Goal: Transaction & Acquisition: Book appointment/travel/reservation

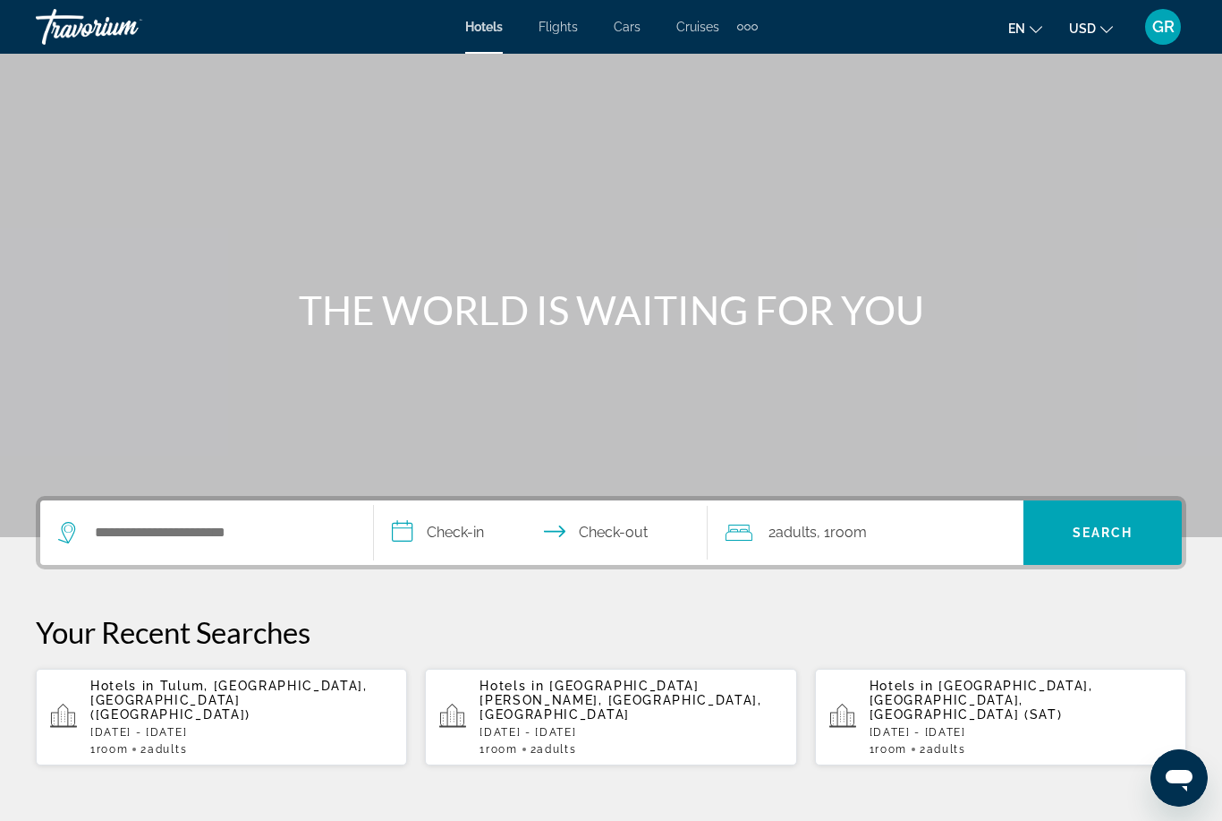
click at [175, 743] on span "Adults" at bounding box center [167, 749] width 39 height 13
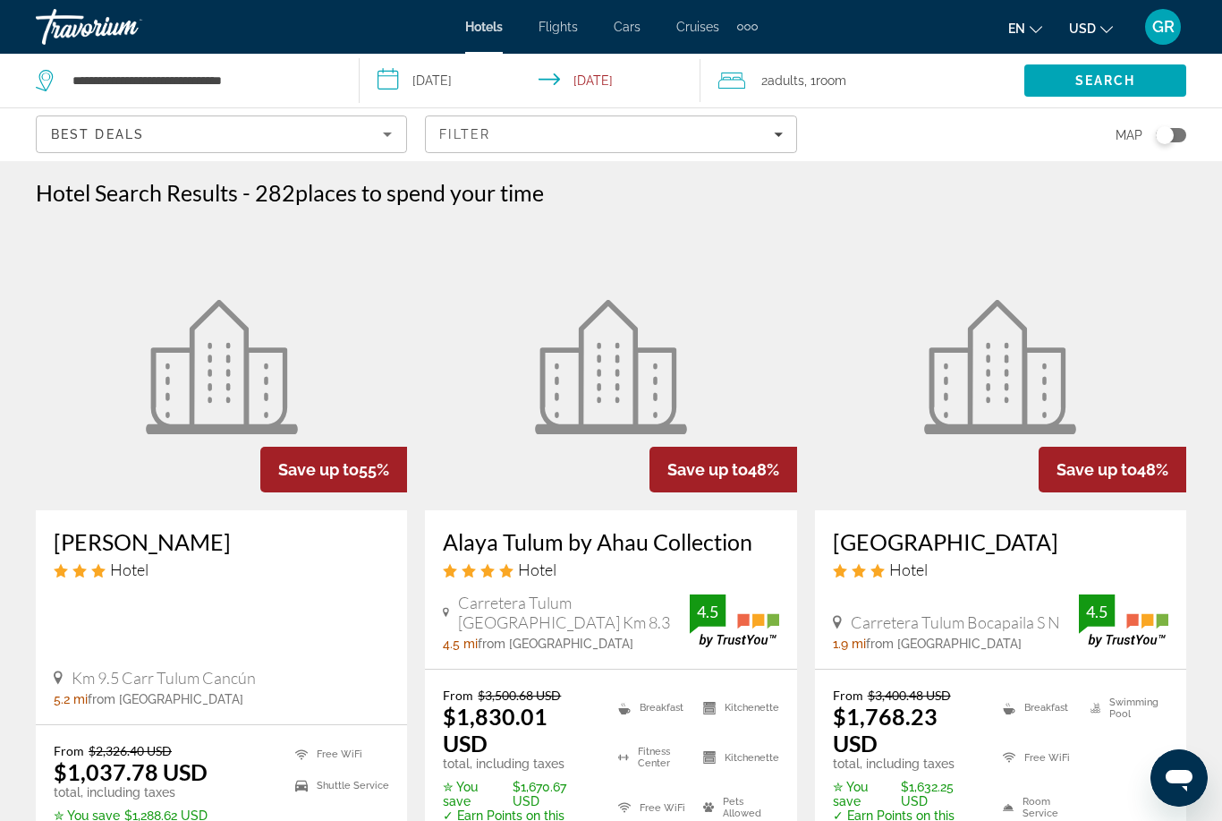
click at [478, 132] on span "Filter" at bounding box center [464, 134] width 51 height 14
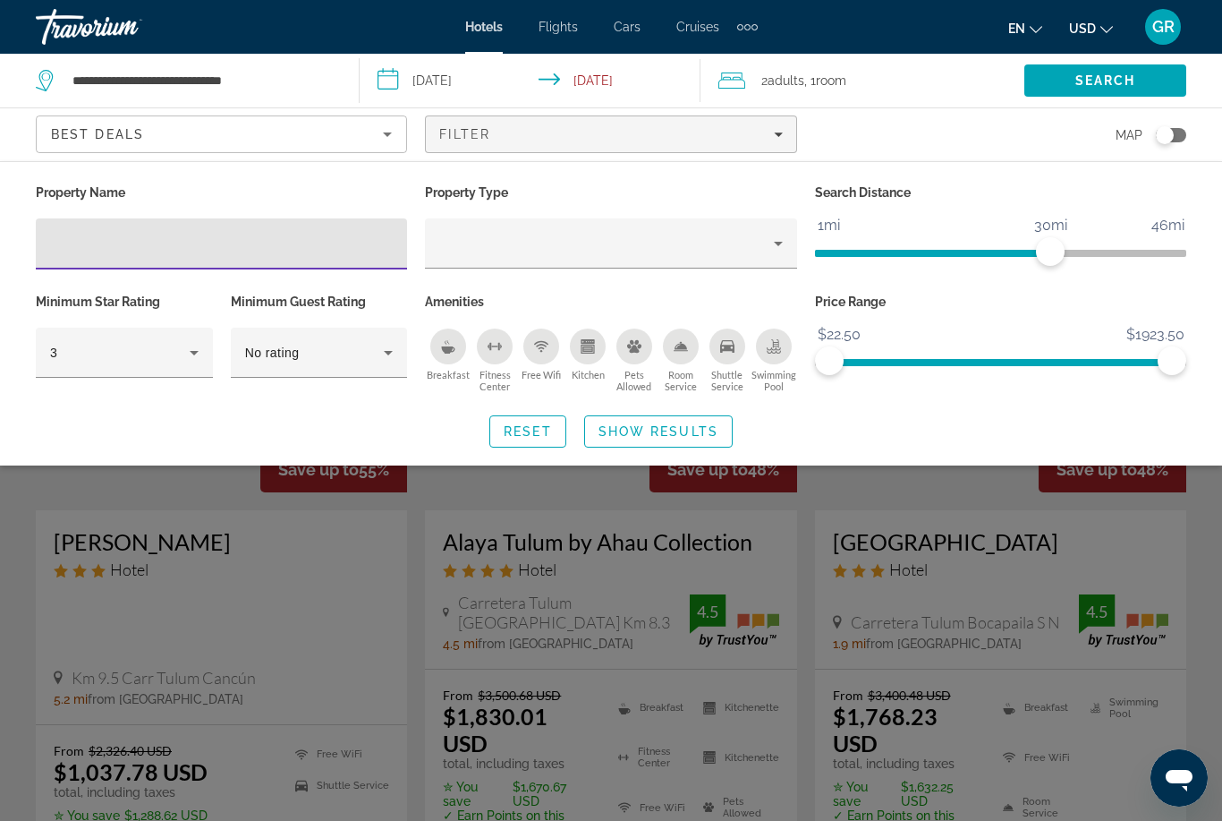
click at [188, 356] on icon "Hotel Filters" at bounding box center [193, 352] width 21 height 21
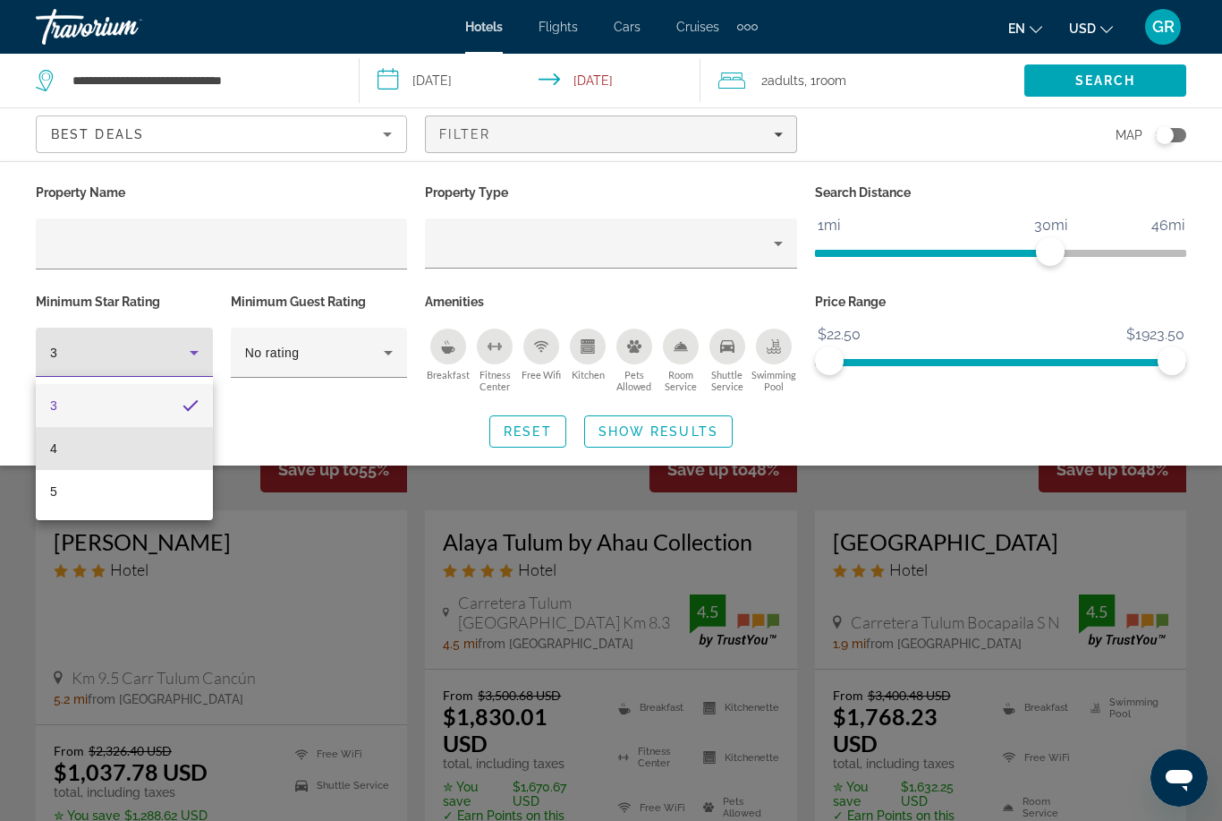
click at [76, 457] on mat-option "4" at bounding box center [124, 448] width 177 height 43
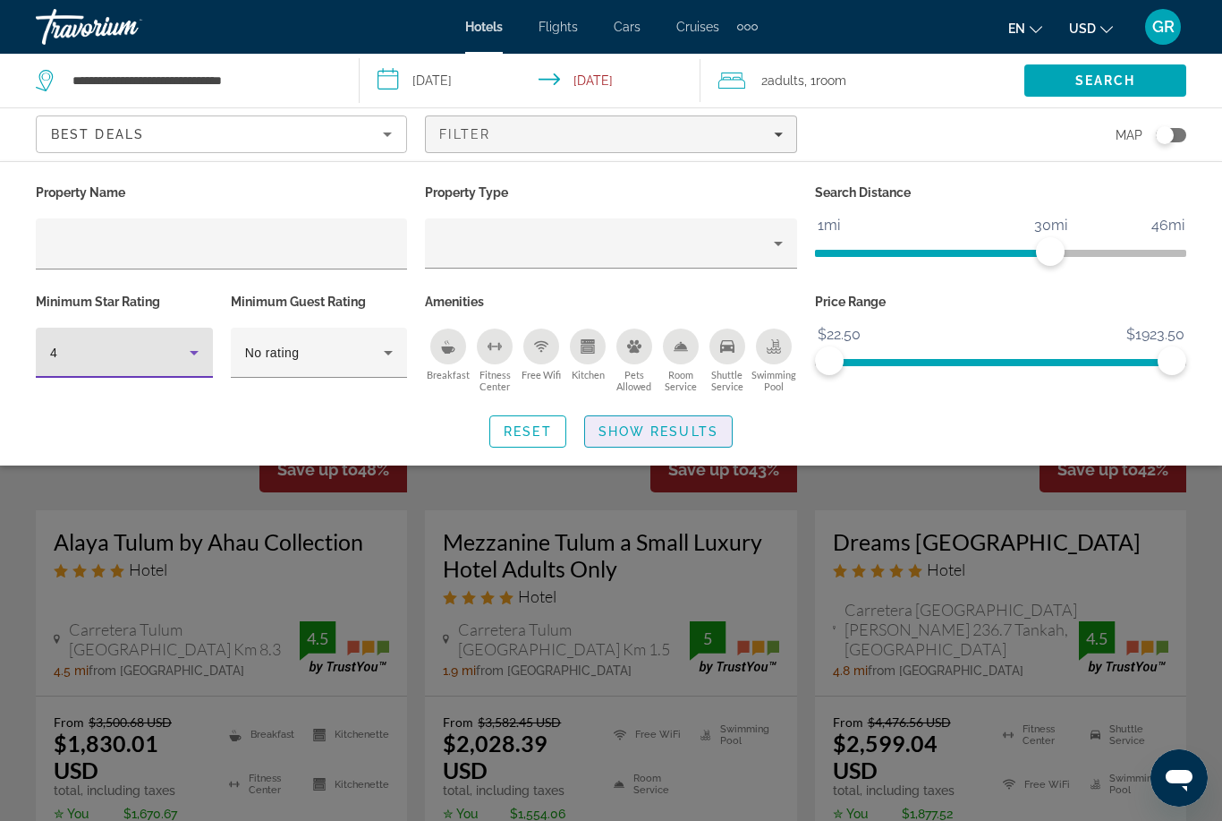
click at [623, 445] on span "Search widget" at bounding box center [658, 431] width 147 height 43
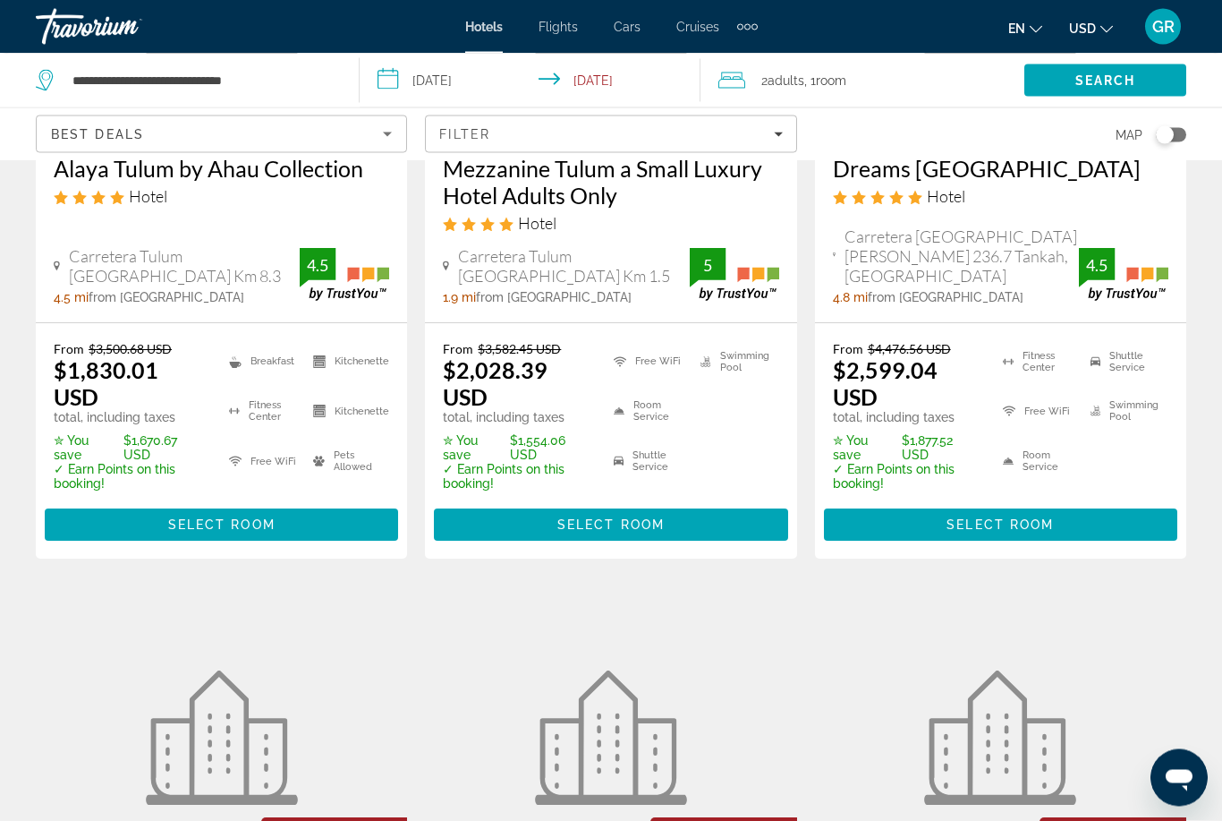
scroll to position [388, 0]
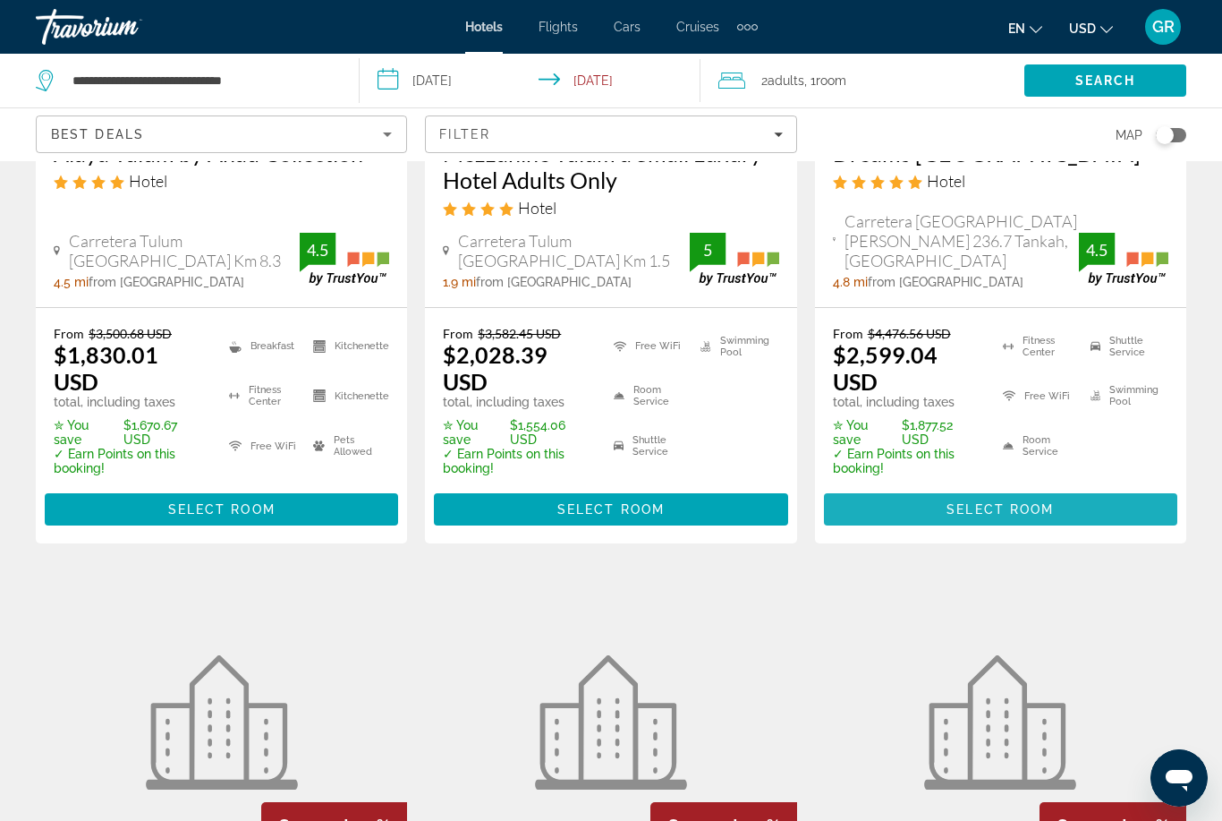
click at [973, 508] on span "Select Room" at bounding box center [1000, 509] width 107 height 14
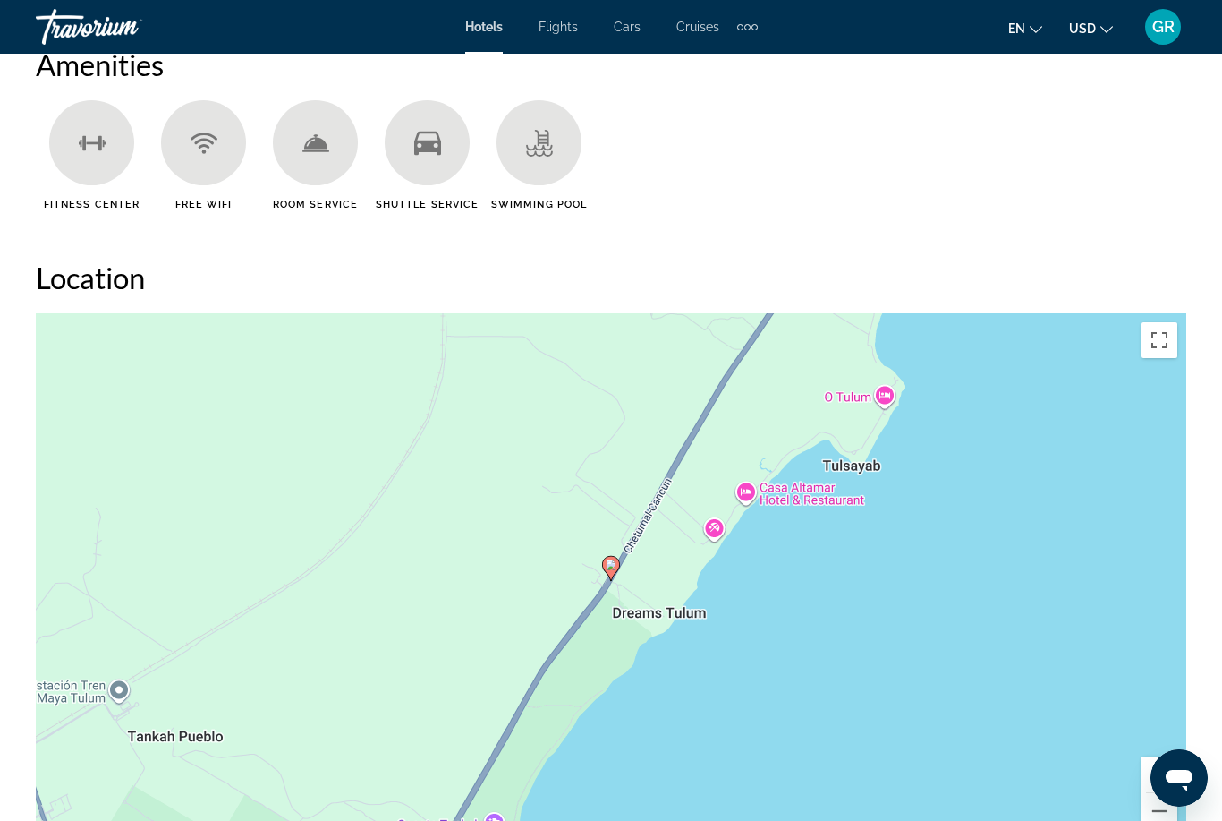
scroll to position [1776, 0]
click at [132, 713] on div "To activate drag with keyboard, press Alt + Enter. Once in keyboard drag state,…" at bounding box center [611, 579] width 1151 height 537
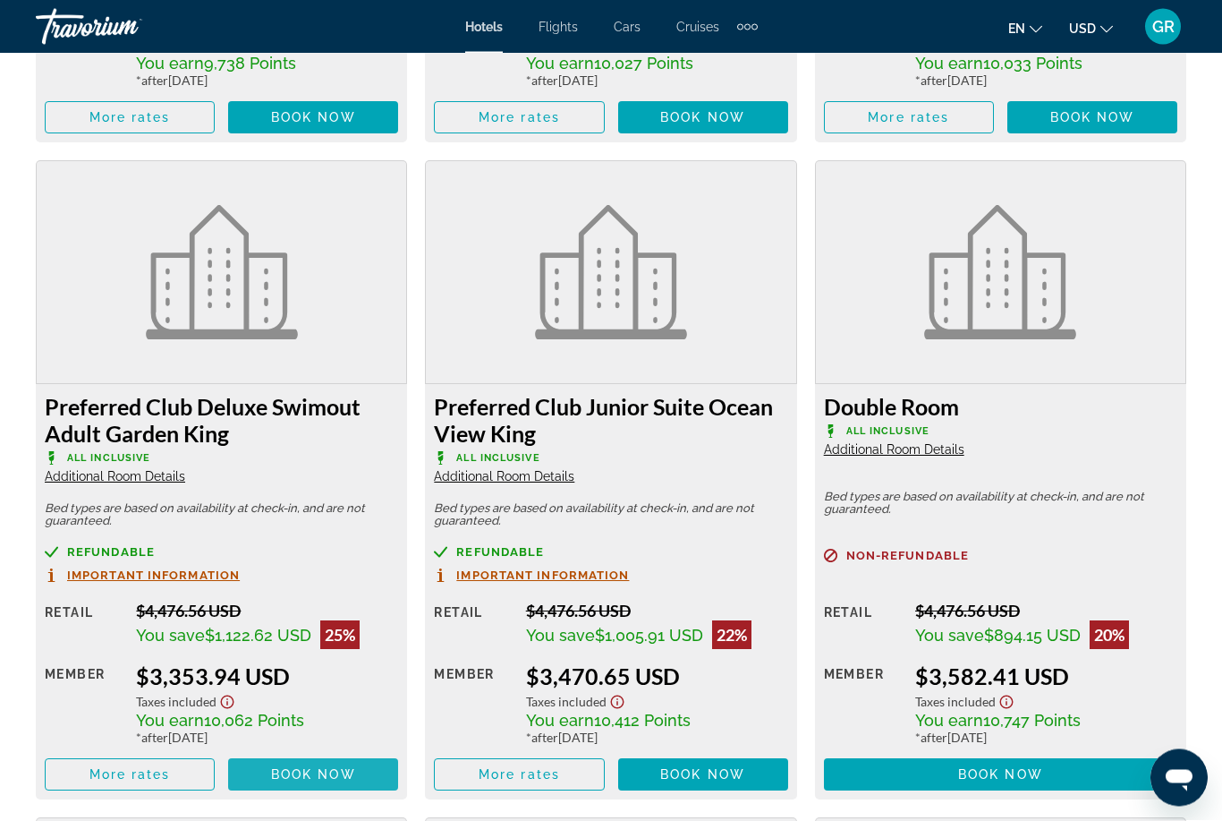
scroll to position [5289, 0]
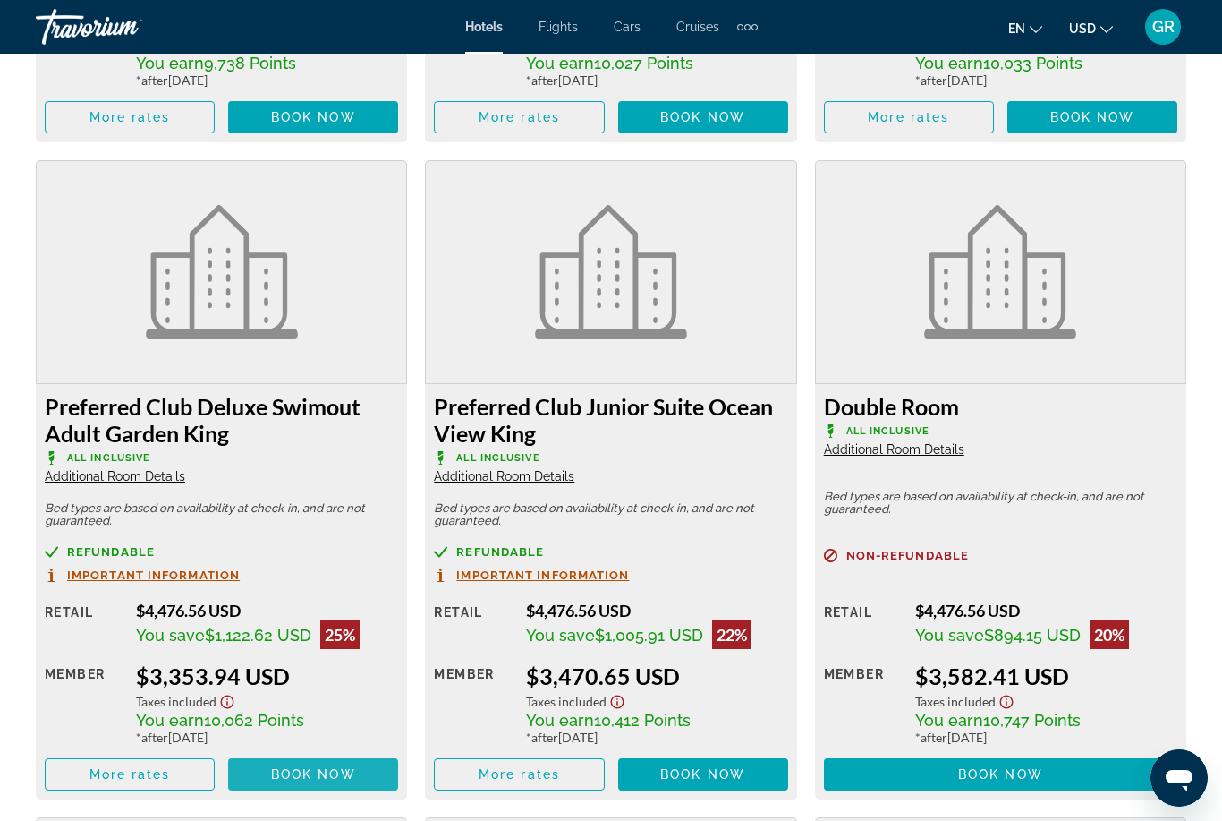
click at [296, 769] on span "Main content" at bounding box center [313, 774] width 170 height 43
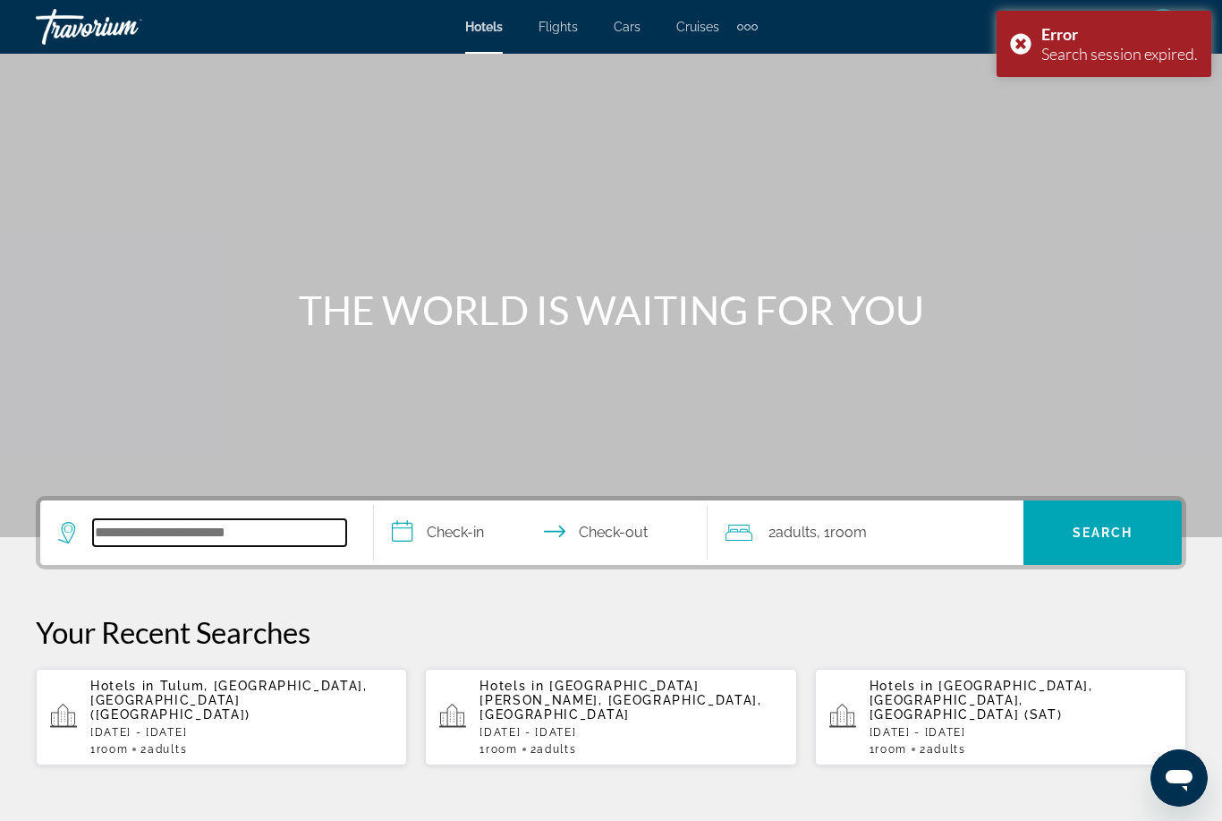
click at [178, 542] on input "Search hotel destination" at bounding box center [219, 532] width 253 height 27
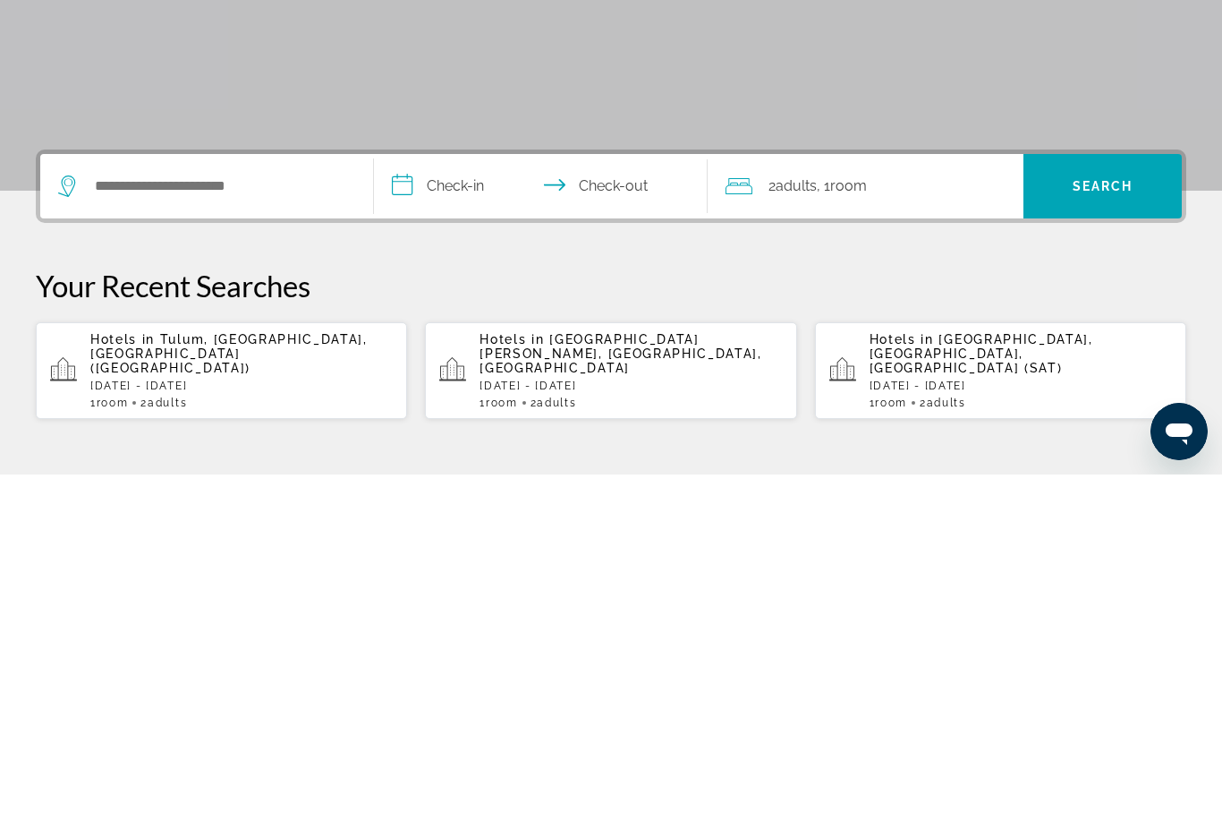
click at [158, 678] on div "Hotels in Tulum, Riviera Maya, Mexico (TUY) Sat, 14 Feb - Sun, 22 Feb 1 Room ro…" at bounding box center [241, 716] width 302 height 77
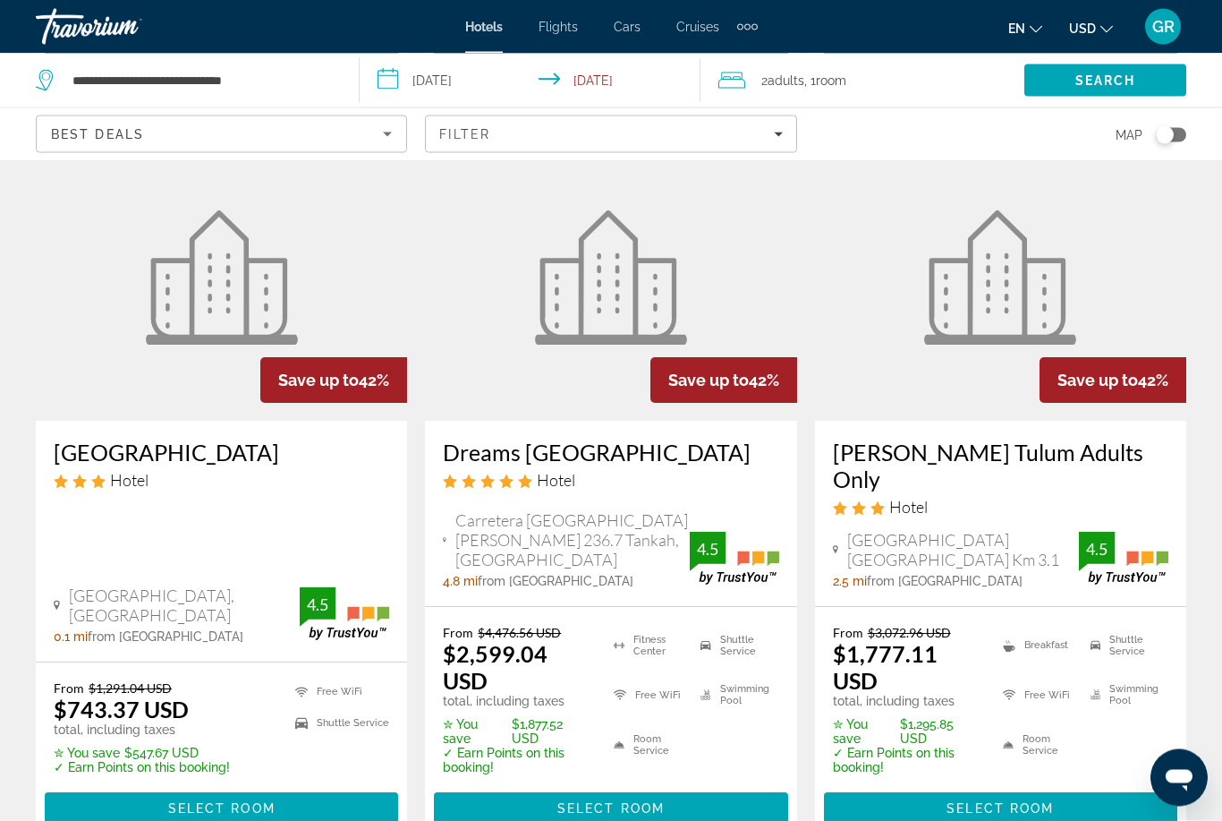
scroll to position [842, 0]
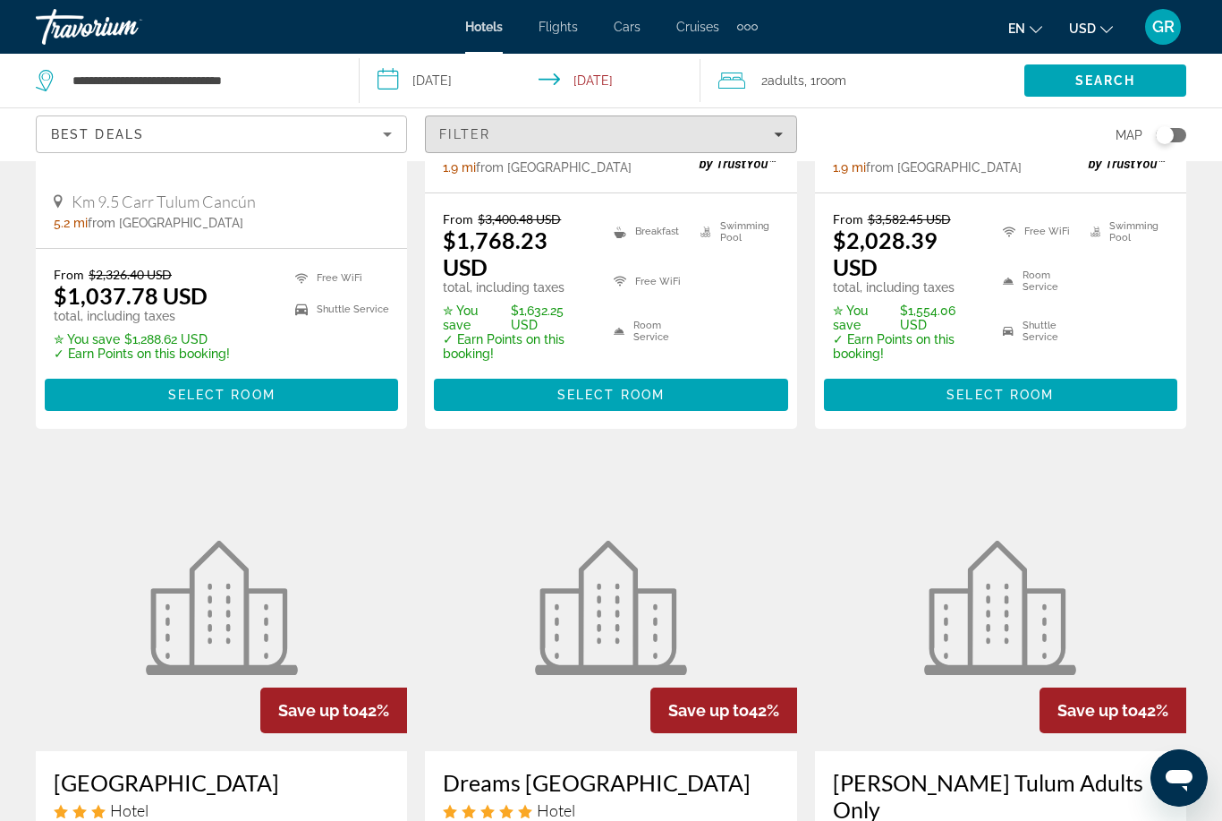
click at [466, 137] on span "Filter" at bounding box center [464, 134] width 51 height 14
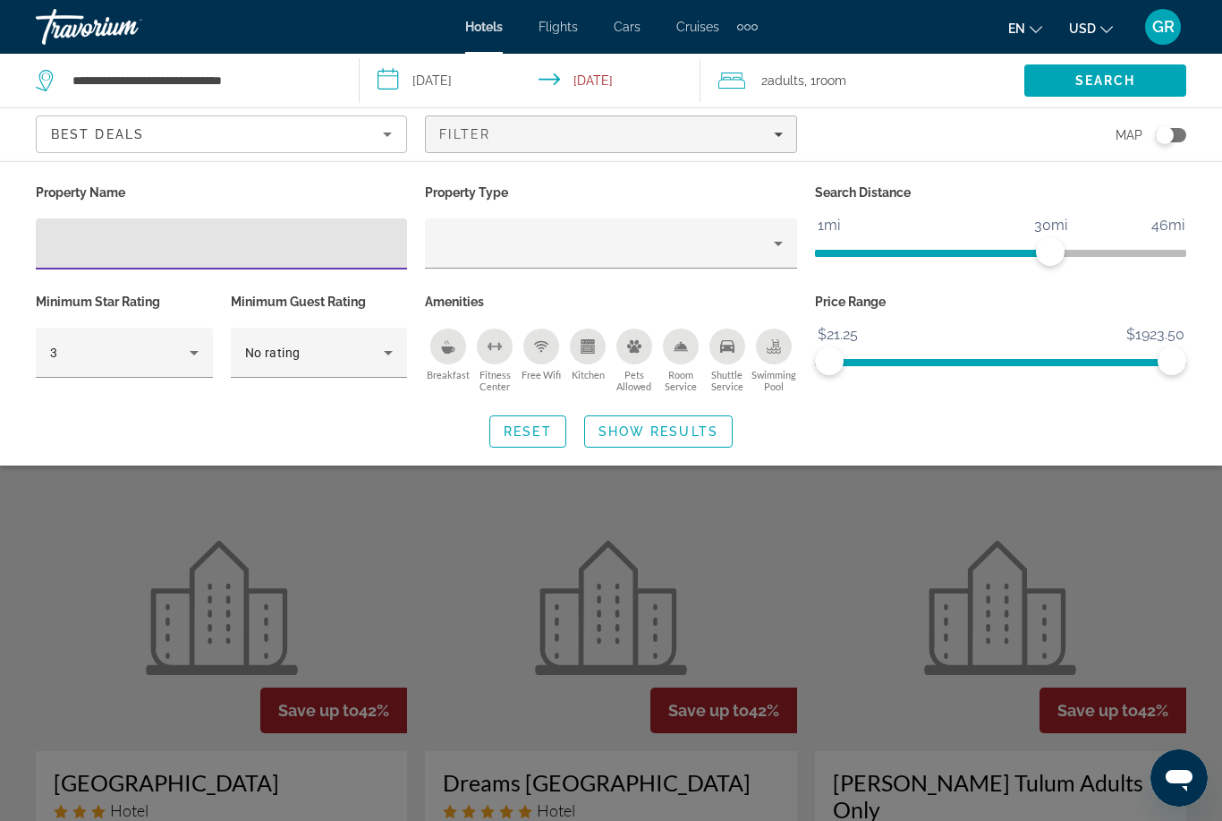
scroll to position [502, 0]
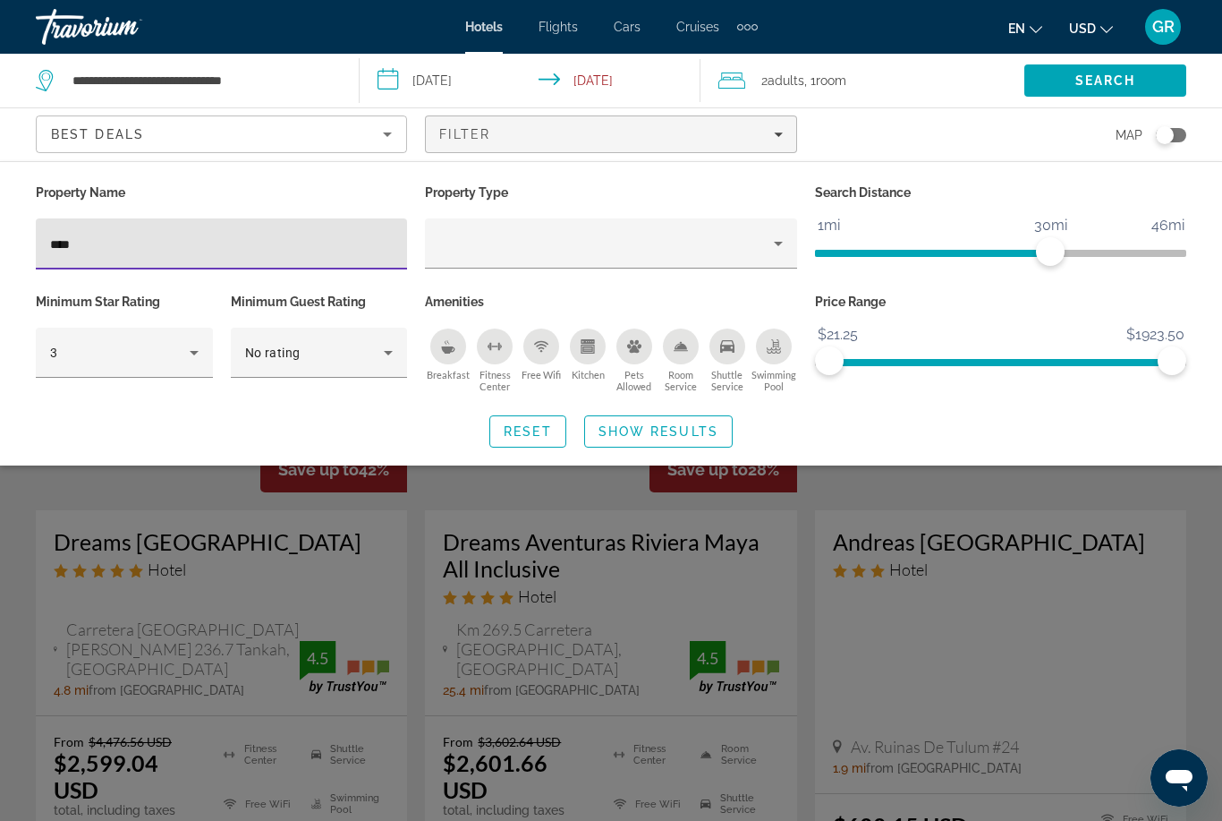
type input "*****"
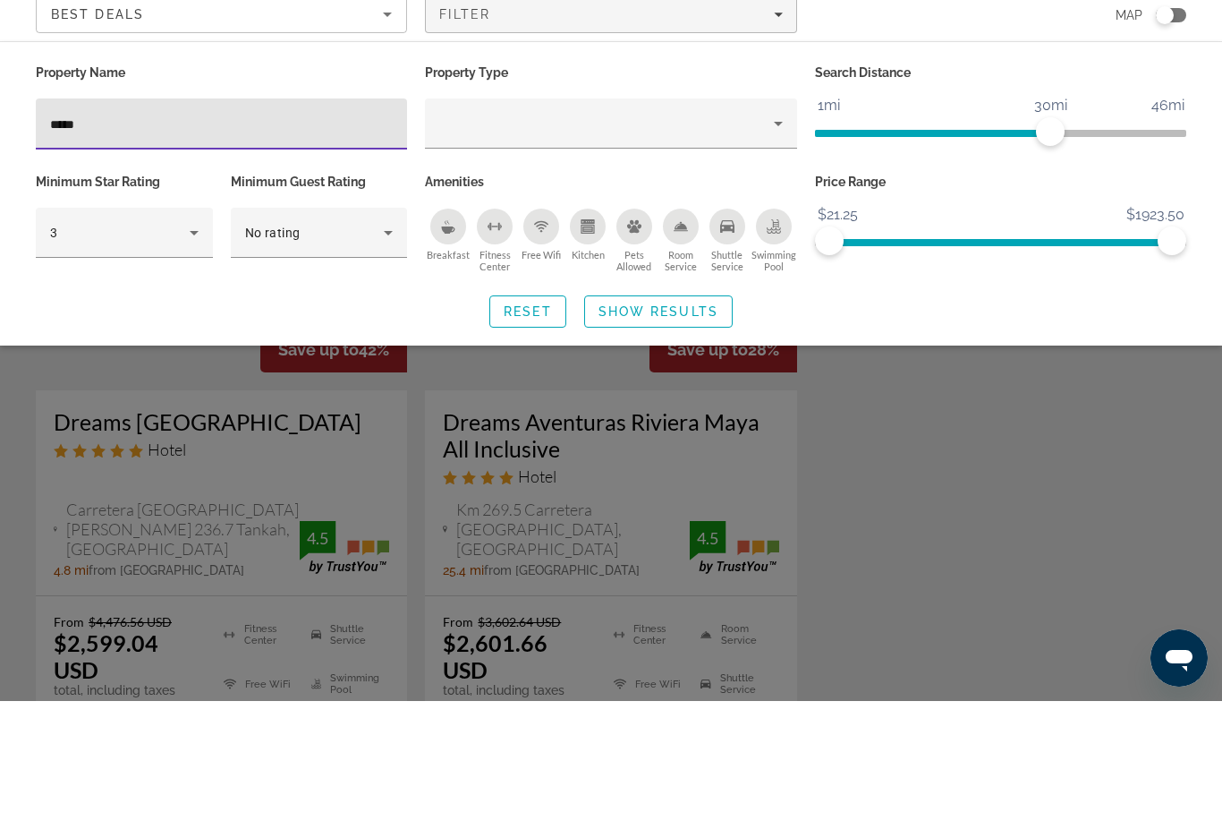
click at [631, 410] on span "Search widget" at bounding box center [658, 431] width 147 height 43
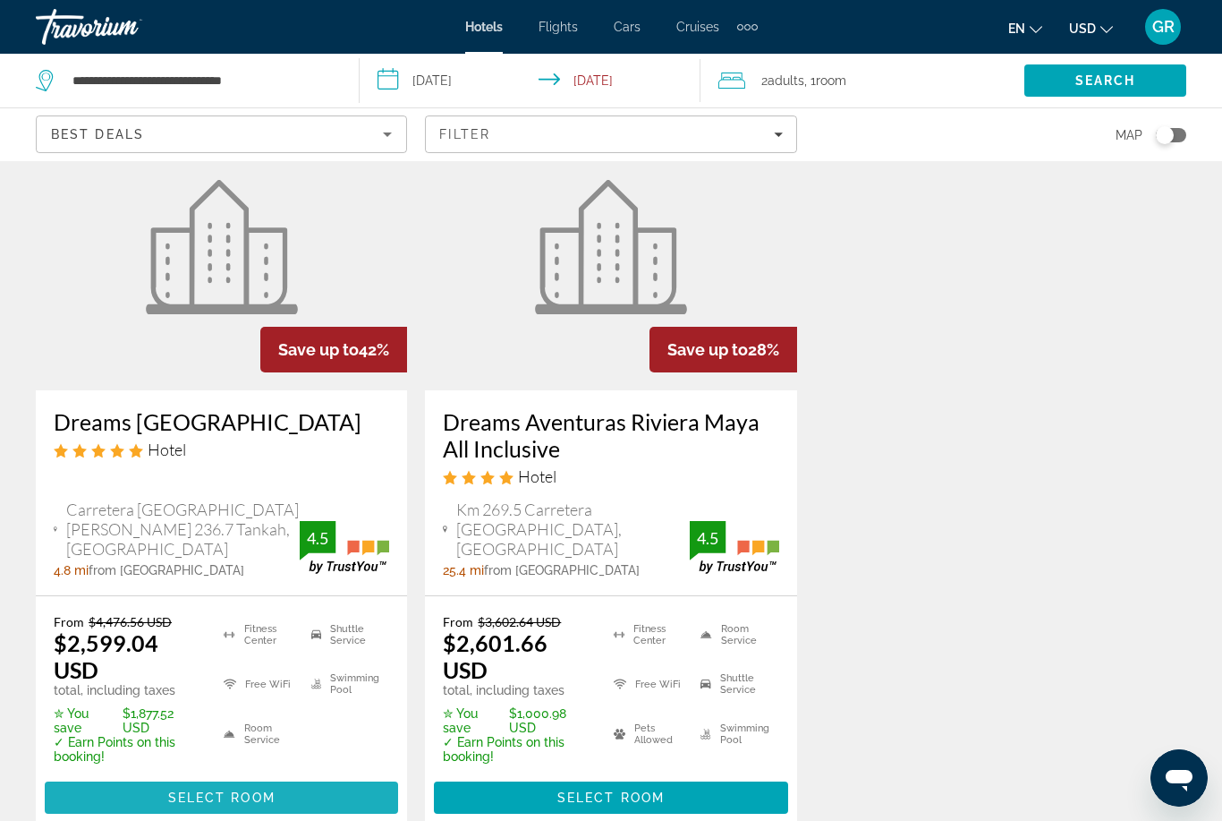
click at [201, 790] on span "Select Room" at bounding box center [221, 797] width 107 height 14
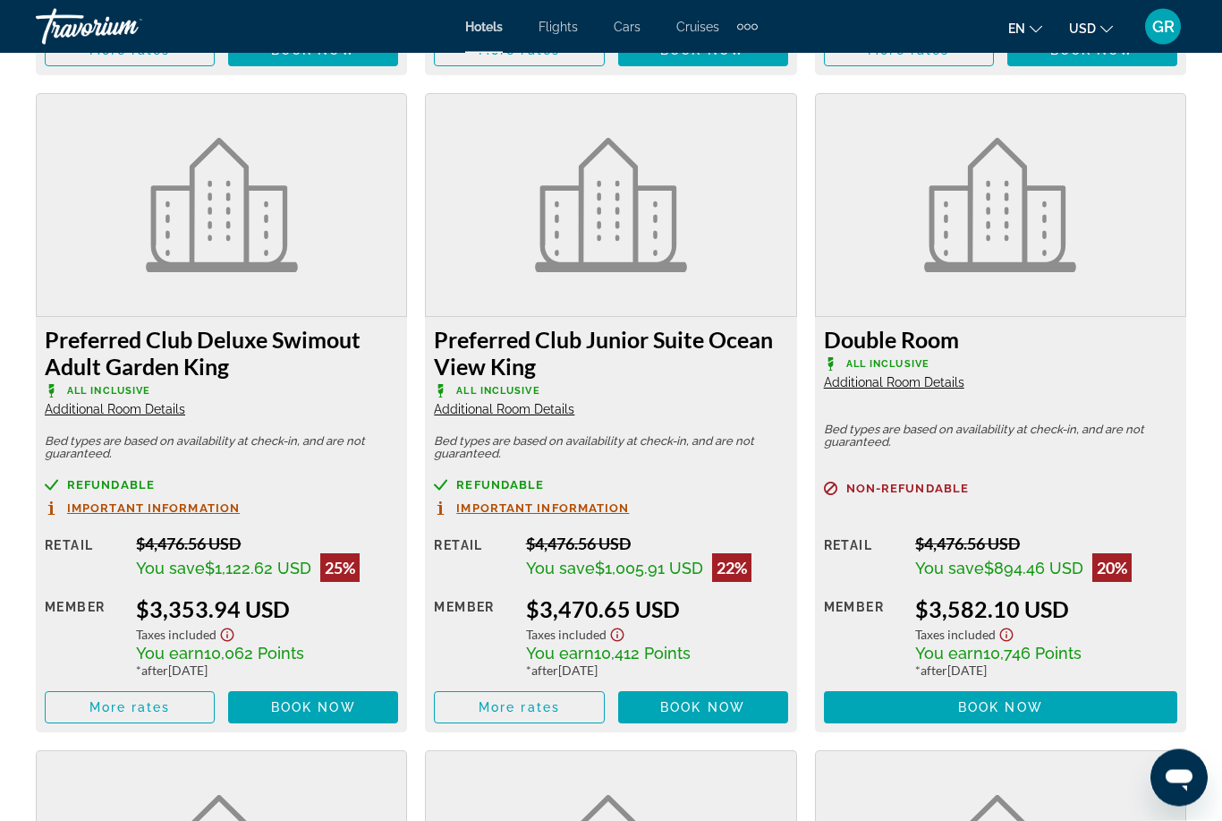
scroll to position [5353, 0]
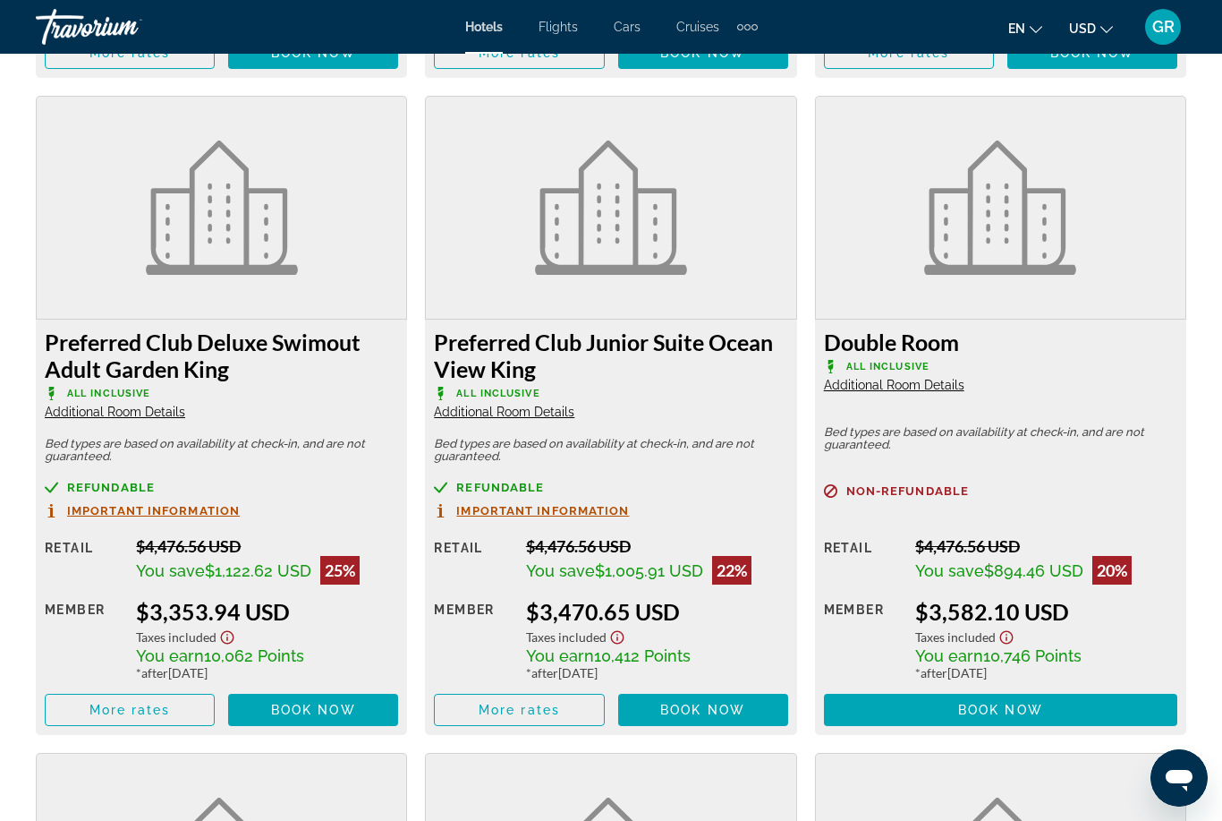
click at [157, 353] on h3 "Preferred Club Deluxe Swimout Adult Garden King" at bounding box center [221, 355] width 353 height 54
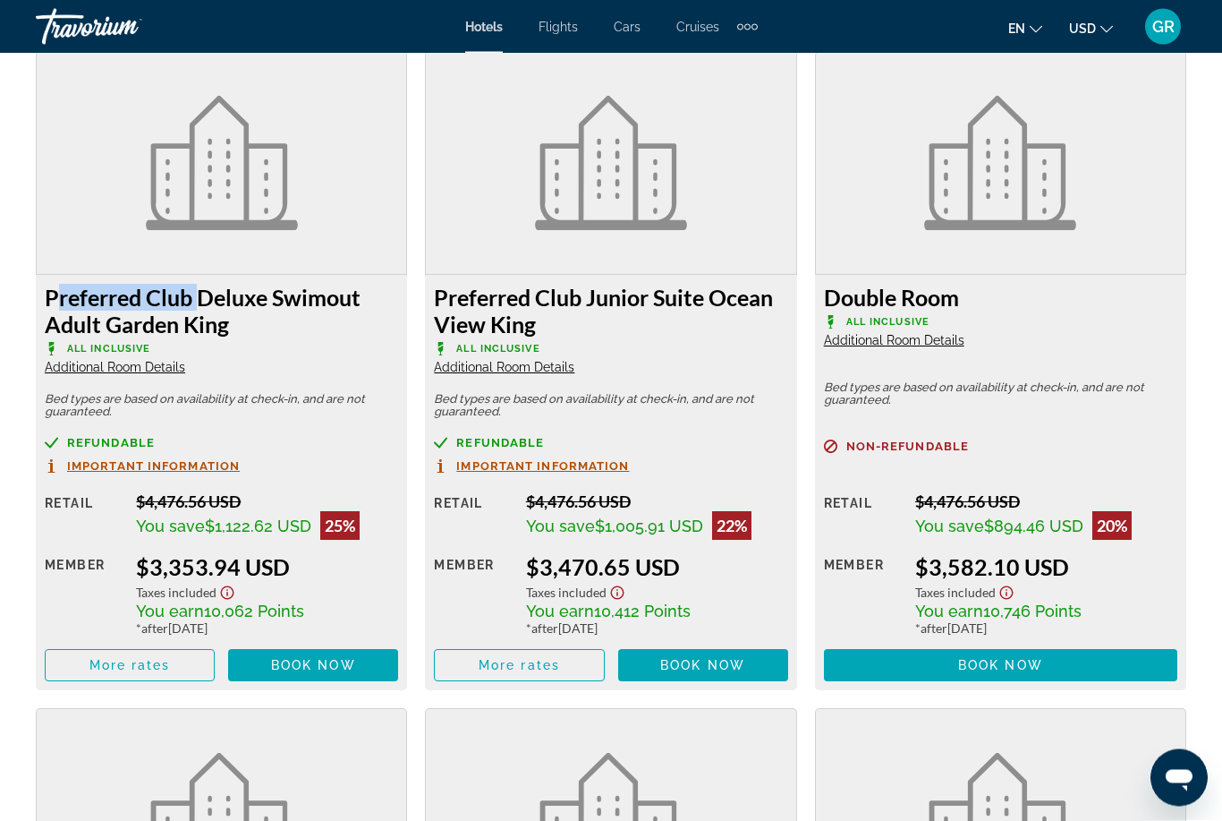
scroll to position [5398, 0]
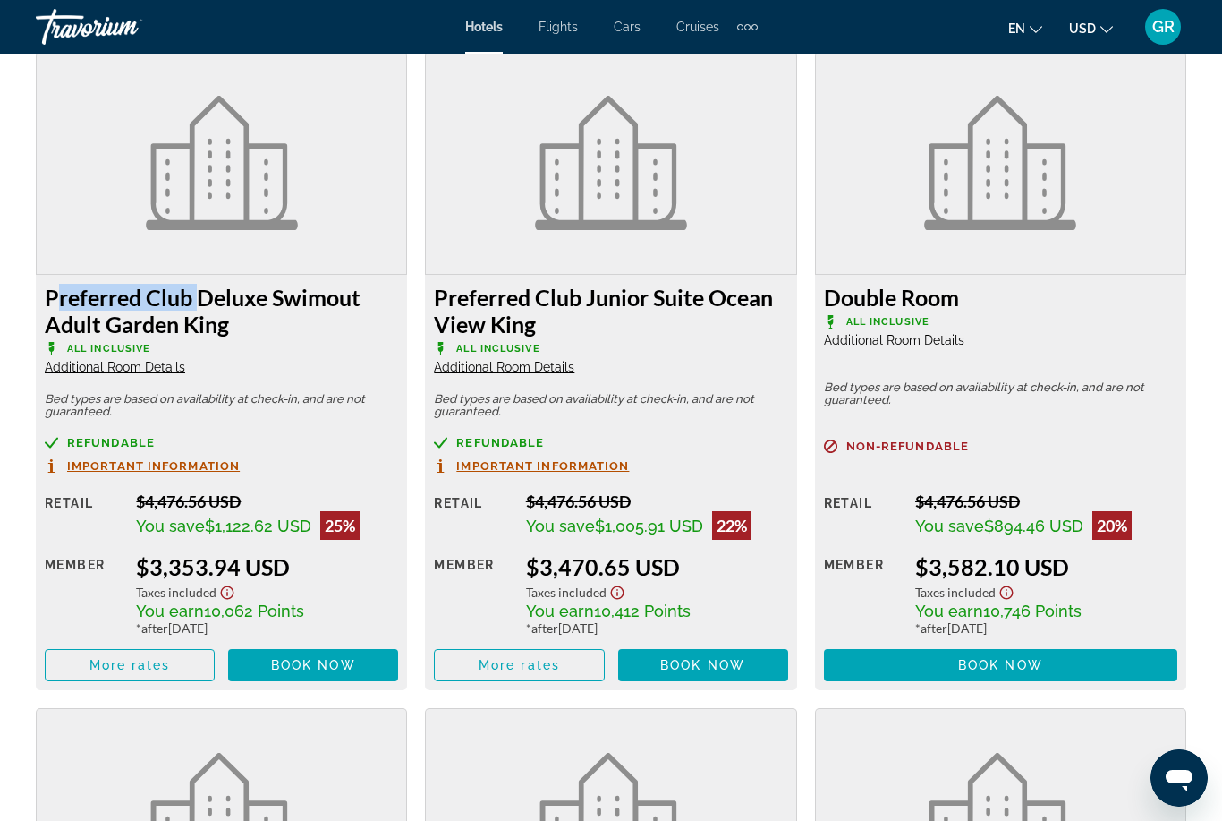
copy h3 "Preferred Club Deluxe Swimout Adult Garden King"
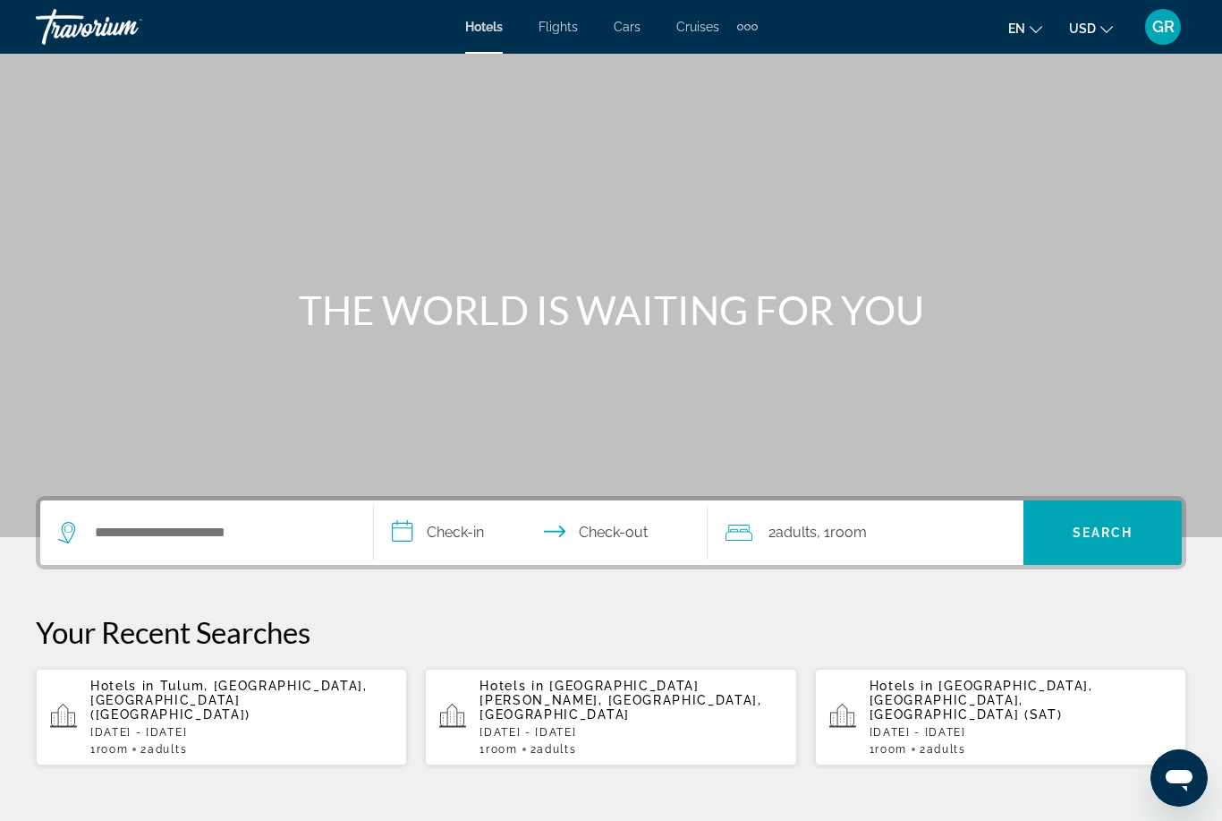
click at [755, 22] on div "Extra navigation items" at bounding box center [747, 26] width 21 height 27
click at [724, 75] on link "Activities" at bounding box center [718, 60] width 70 height 32
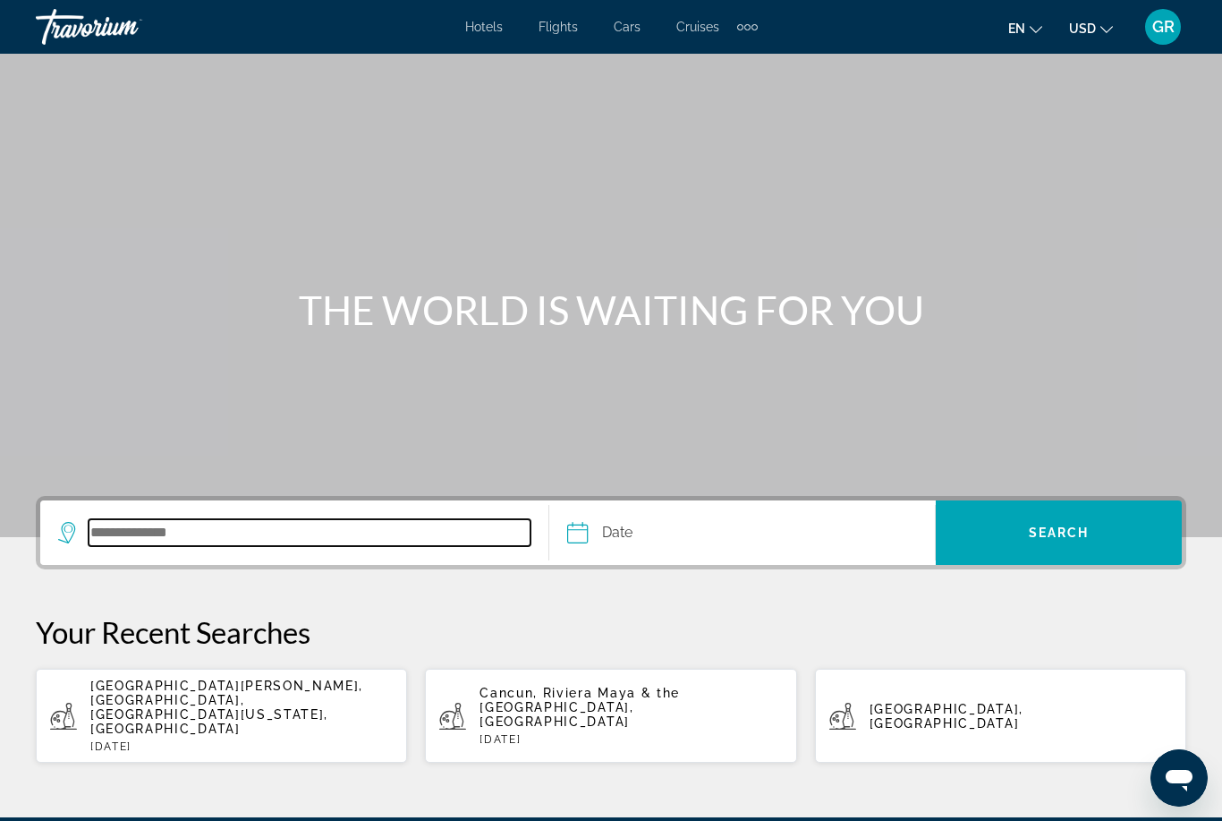
click at [236, 540] on input "Search destination" at bounding box center [310, 532] width 442 height 27
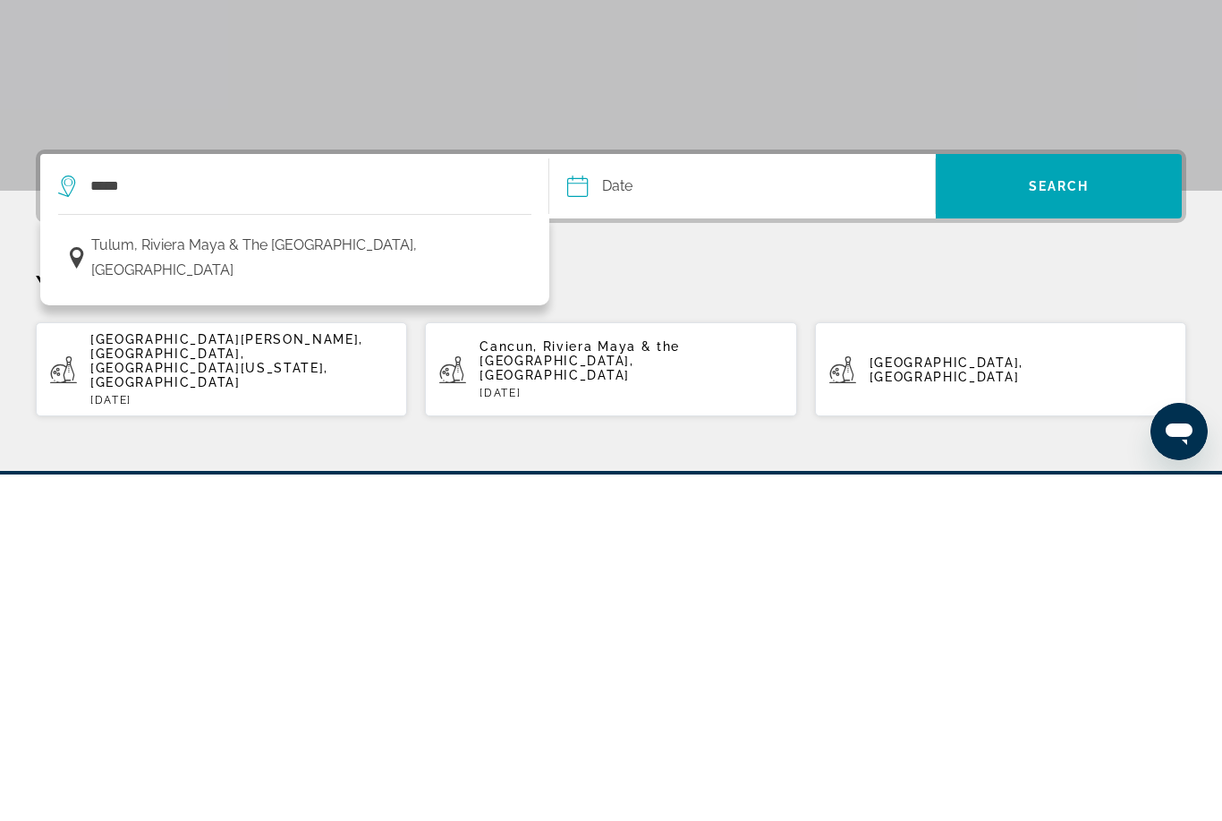
click at [356, 579] on span "Tulum, Riviera Maya & the [GEOGRAPHIC_DATA], [GEOGRAPHIC_DATA]" at bounding box center [306, 604] width 431 height 50
type input "**********"
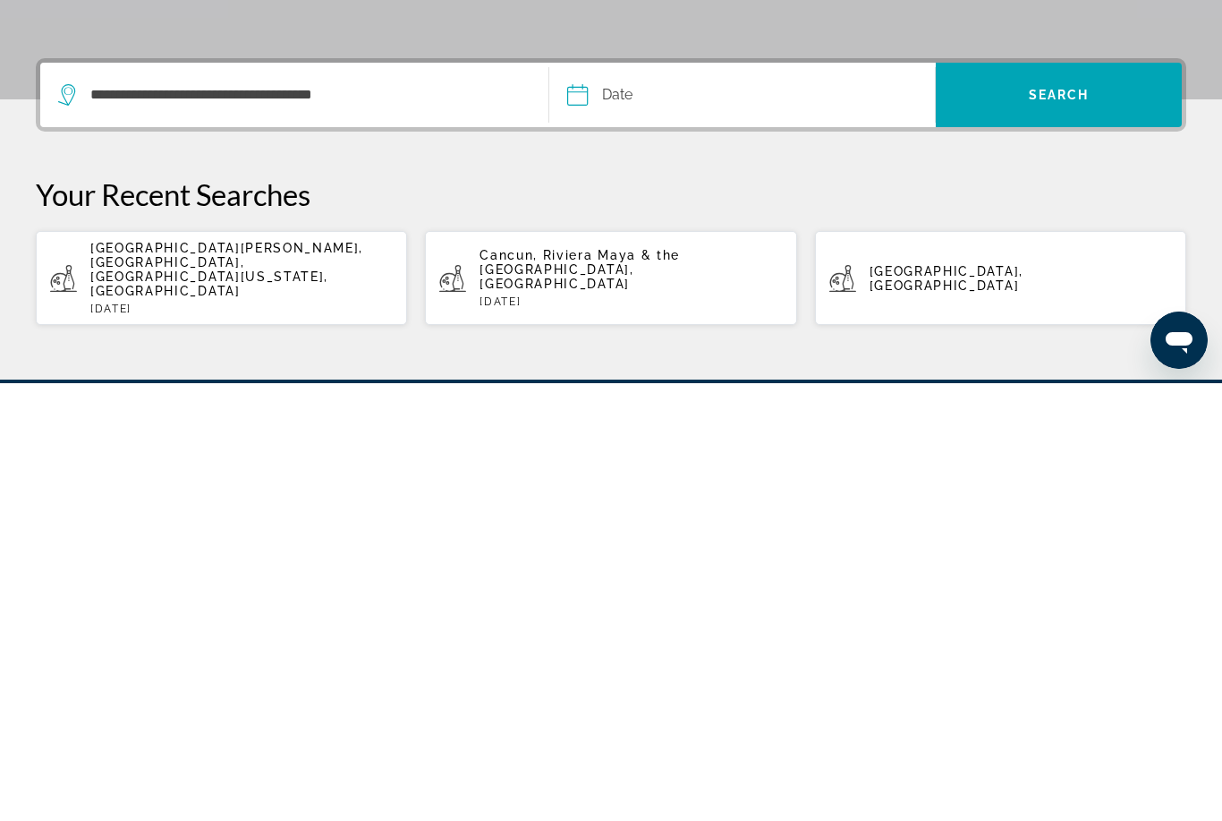
click at [646, 500] on input "Date" at bounding box center [659, 535] width 192 height 70
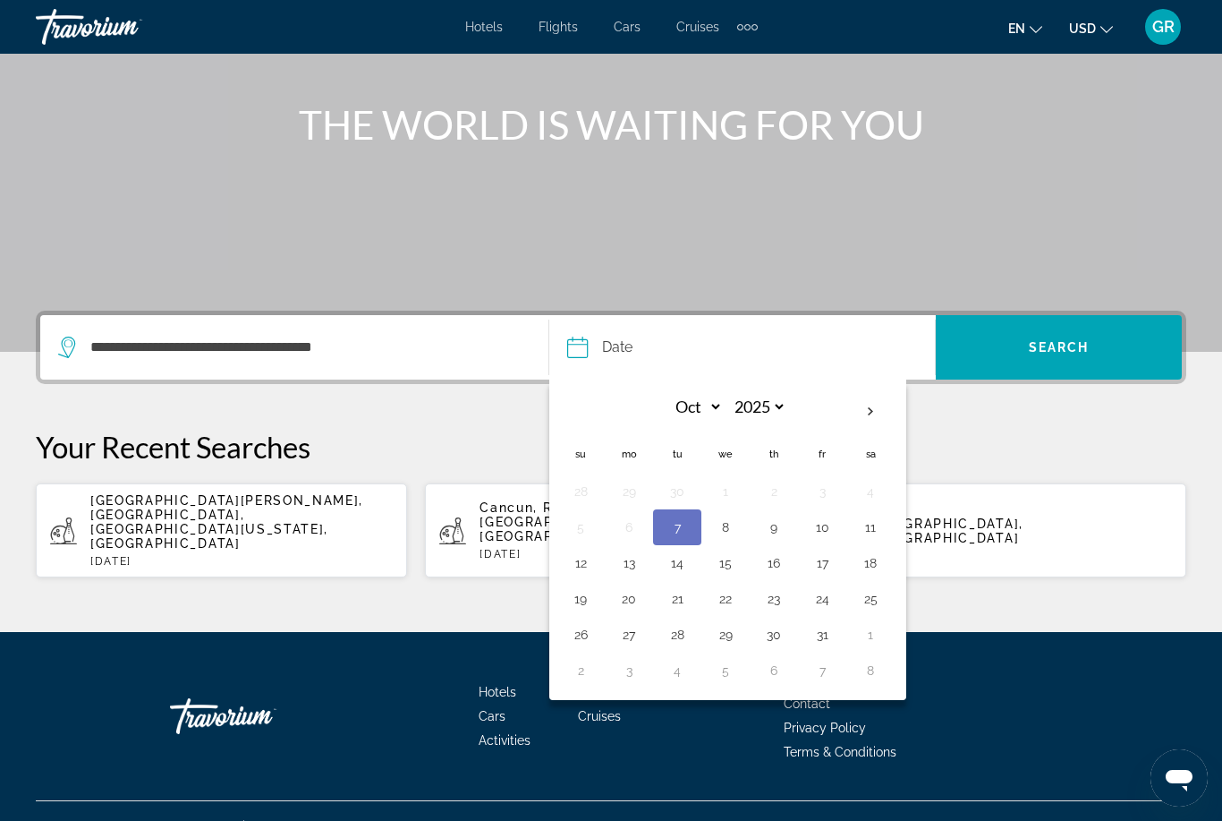
click at [878, 422] on th "Next month" at bounding box center [871, 411] width 48 height 39
click at [873, 423] on th "Next month" at bounding box center [871, 411] width 48 height 39
click at [872, 421] on th "Next month" at bounding box center [871, 411] width 48 height 39
select select "*"
select select "****"
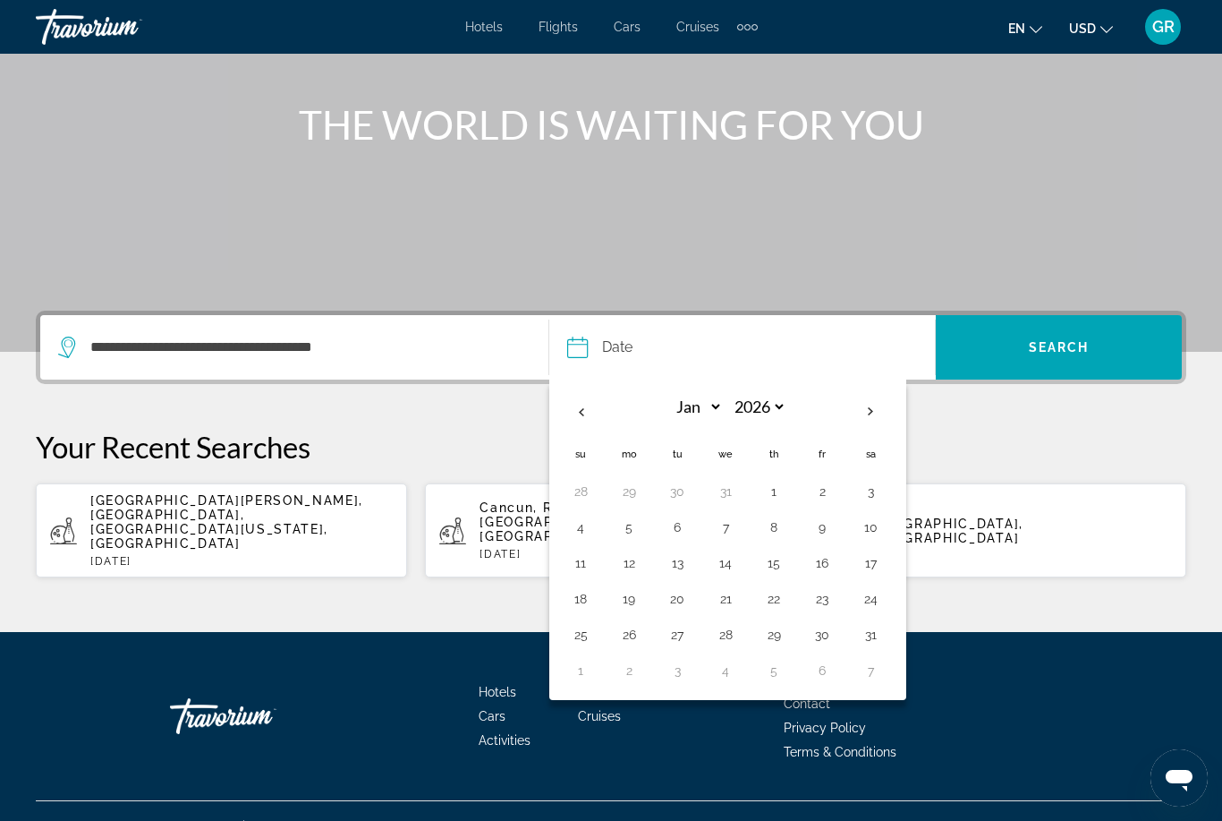
click at [874, 421] on th "Next month" at bounding box center [871, 411] width 48 height 39
select select "*"
click at [865, 571] on button "14" at bounding box center [870, 562] width 29 height 25
type input "**********"
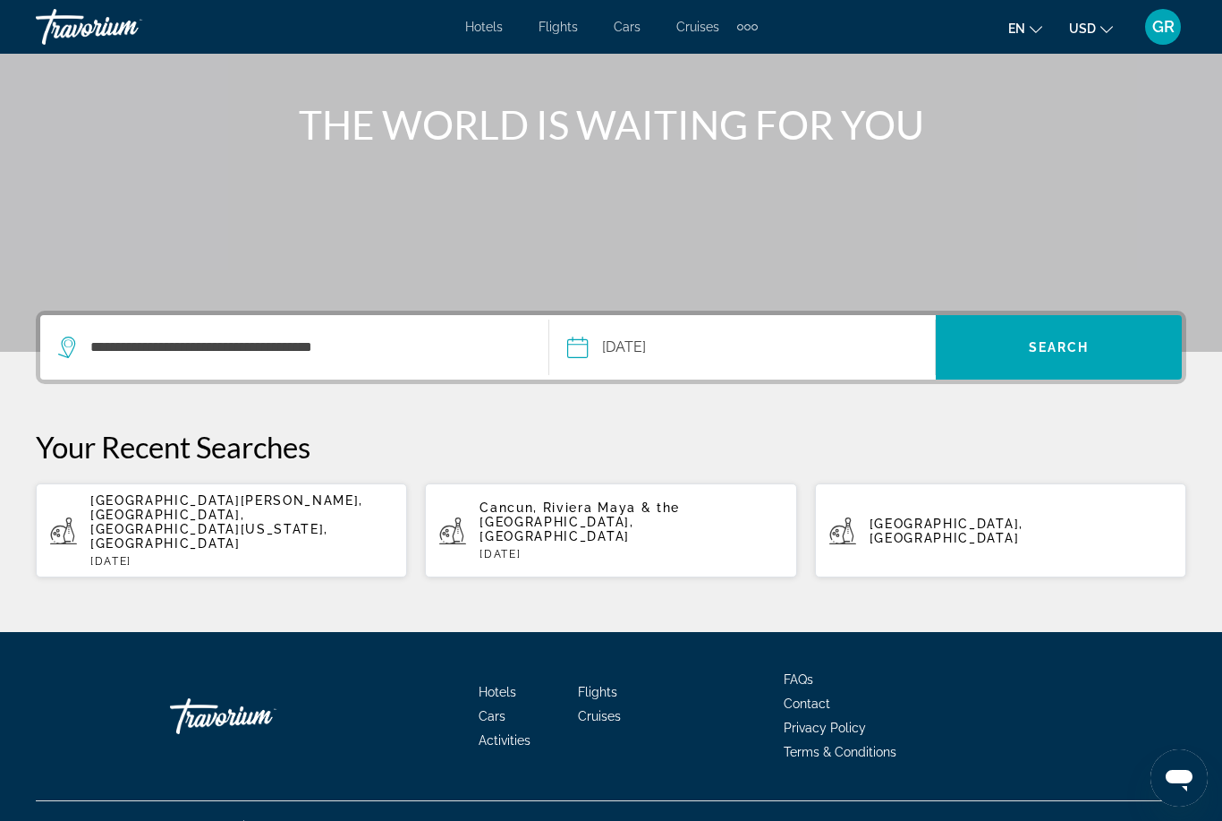
click at [1039, 355] on span "Search" at bounding box center [1059, 347] width 246 height 43
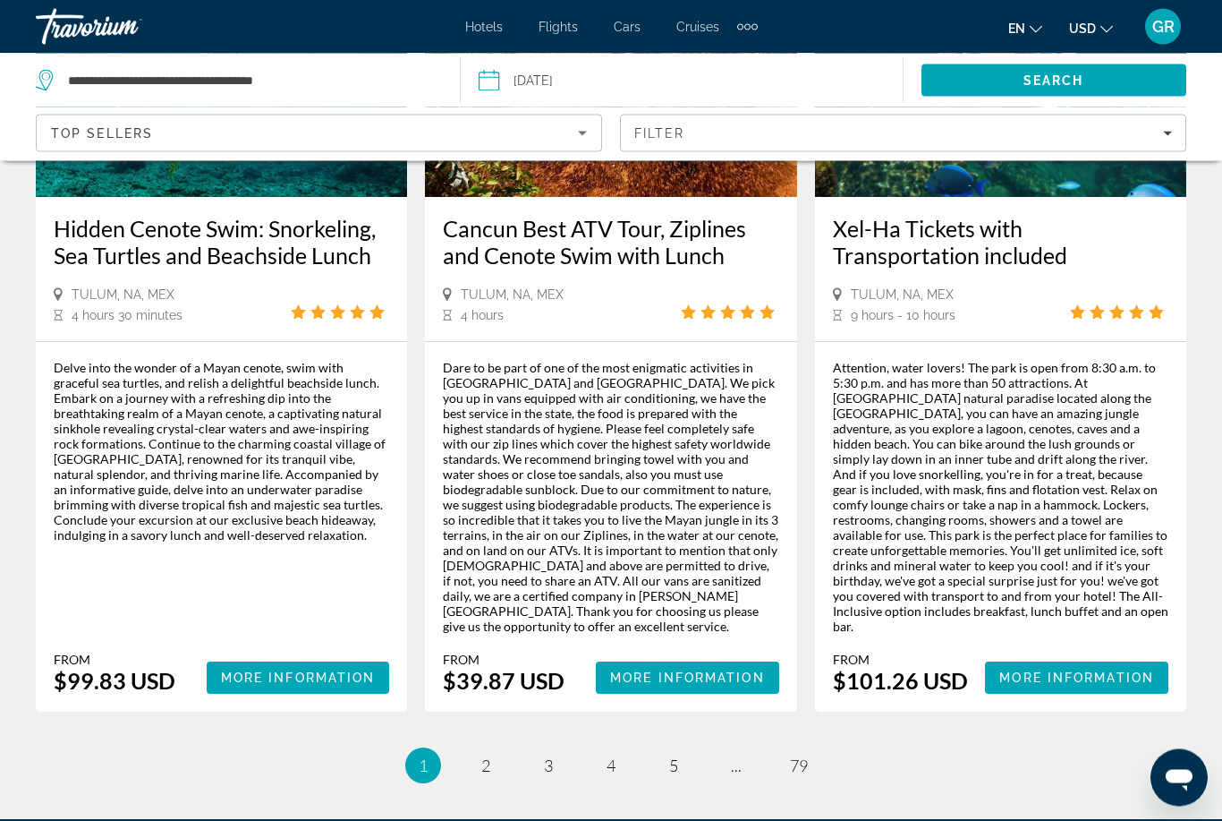
scroll to position [2813, 0]
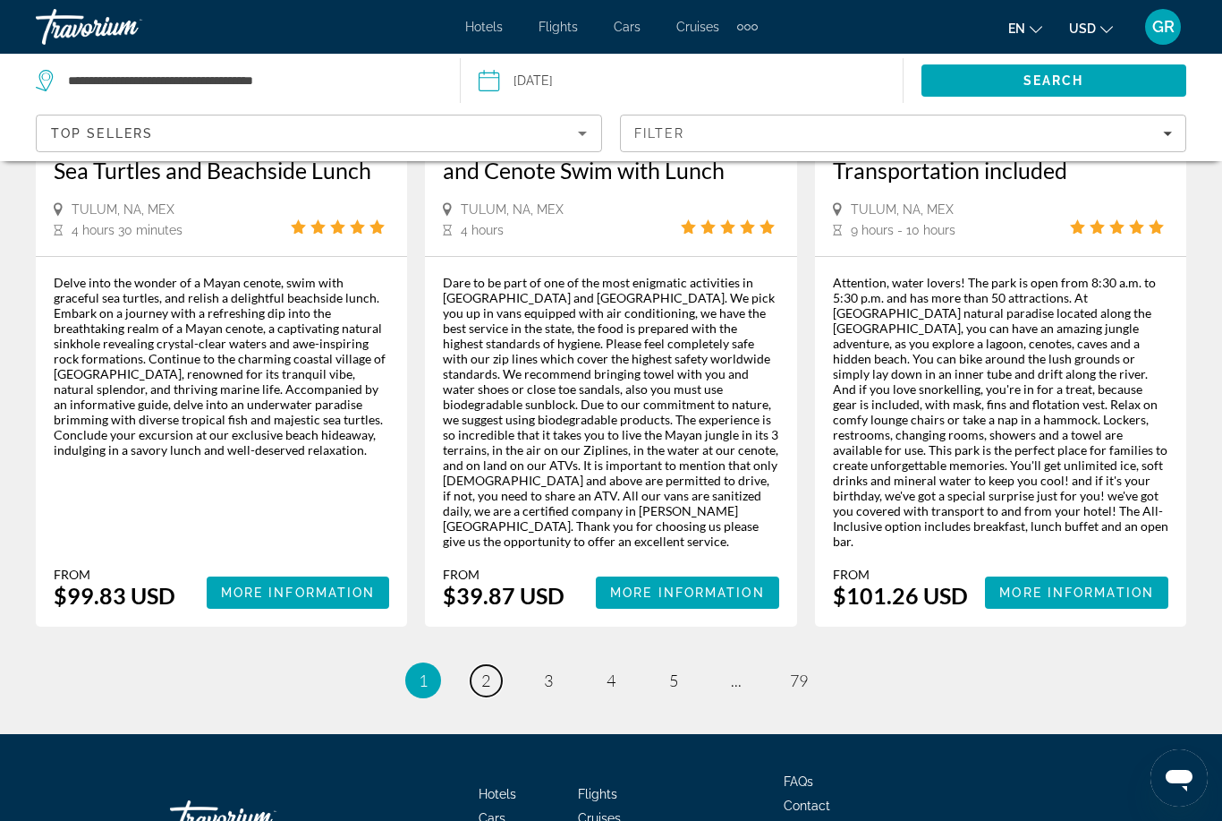
click at [488, 665] on link "page 2" at bounding box center [486, 680] width 31 height 31
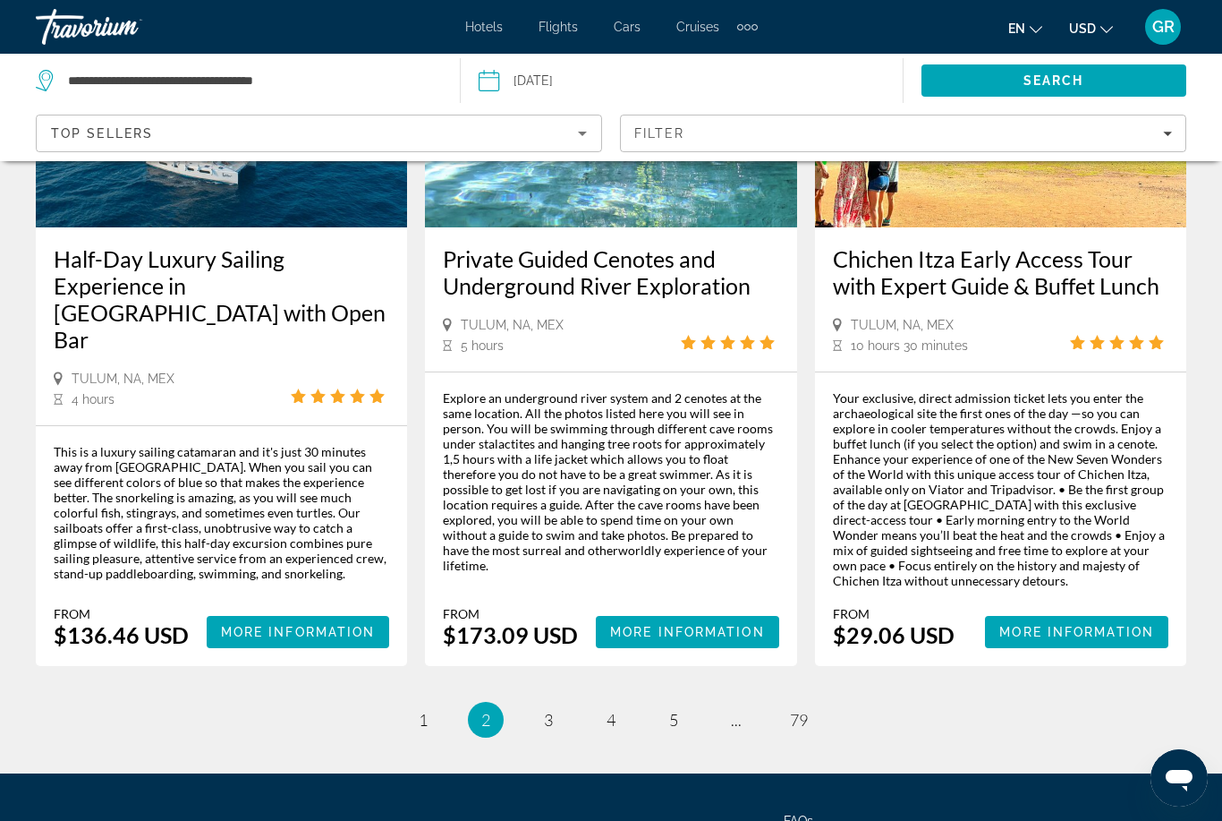
scroll to position [2817, 0]
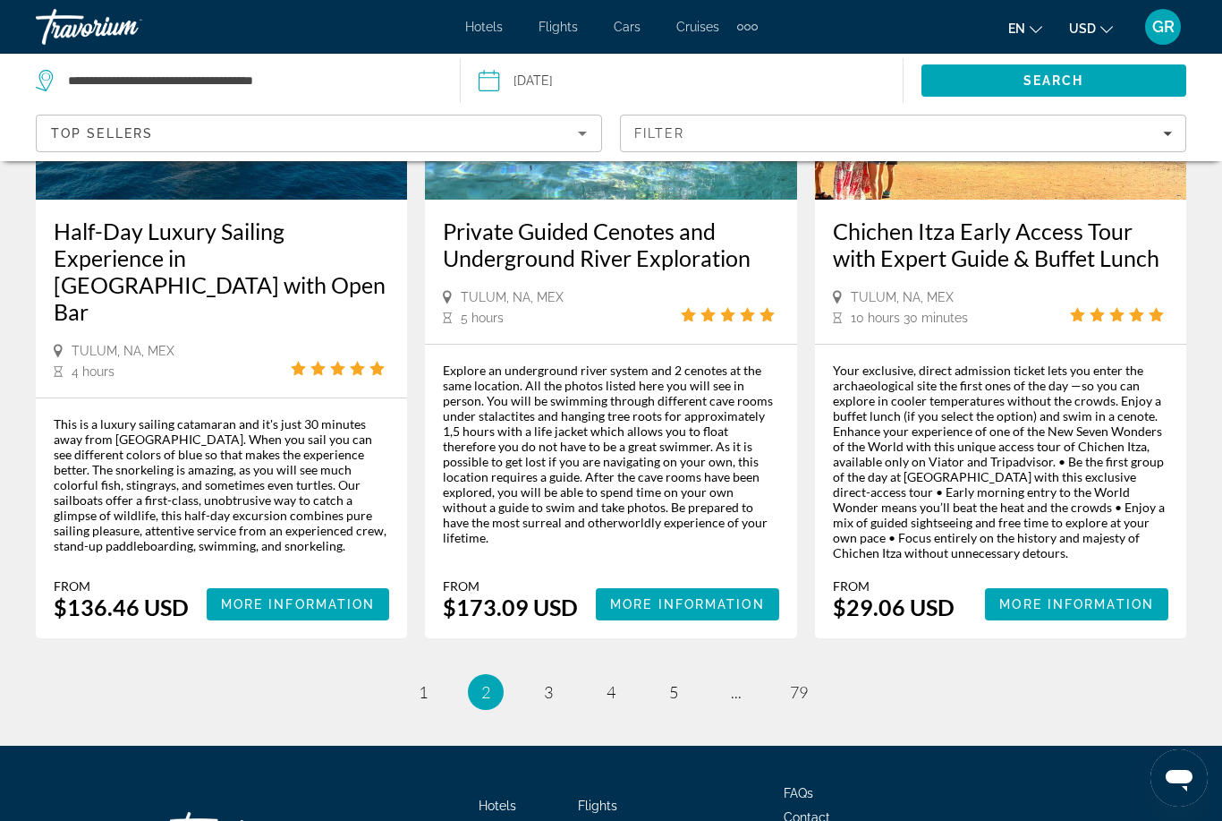
click at [557, 677] on link "page 3" at bounding box center [548, 692] width 31 height 31
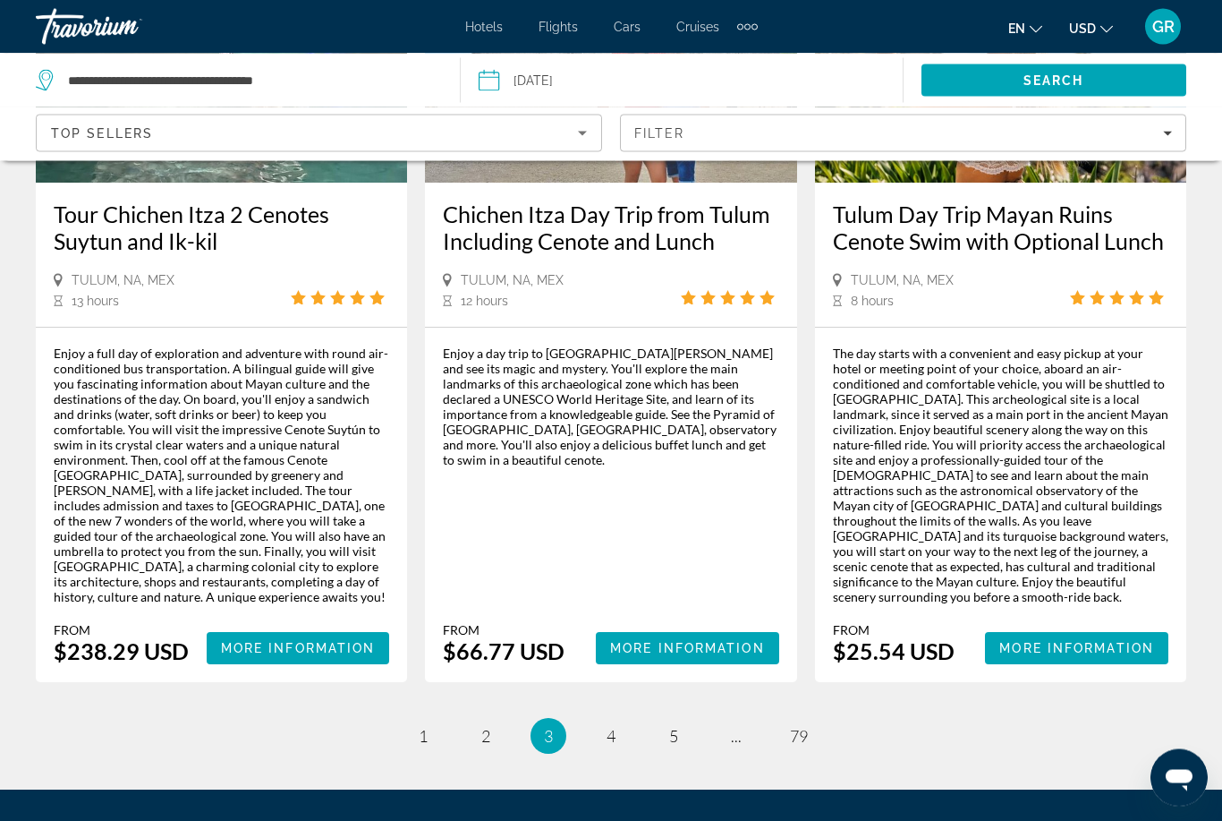
scroll to position [2768, 0]
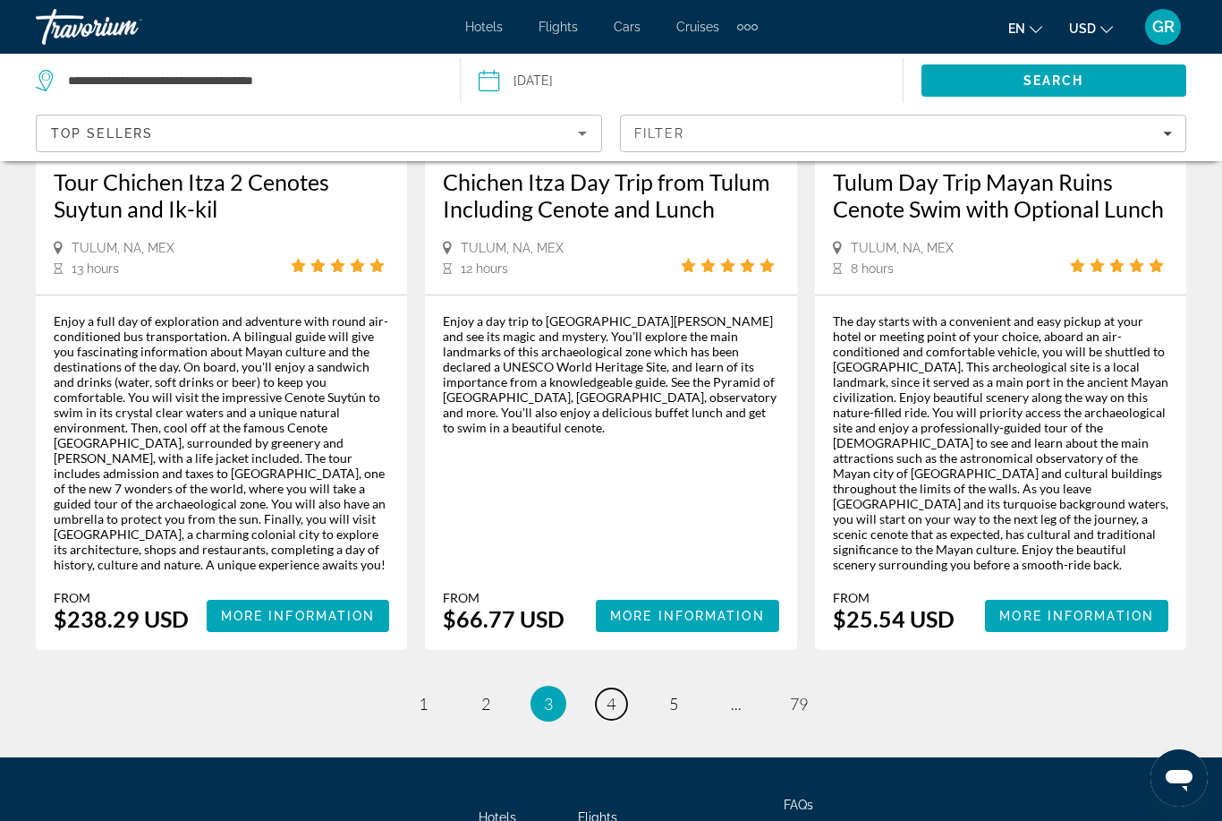
click at [613, 688] on link "page 4" at bounding box center [611, 703] width 31 height 31
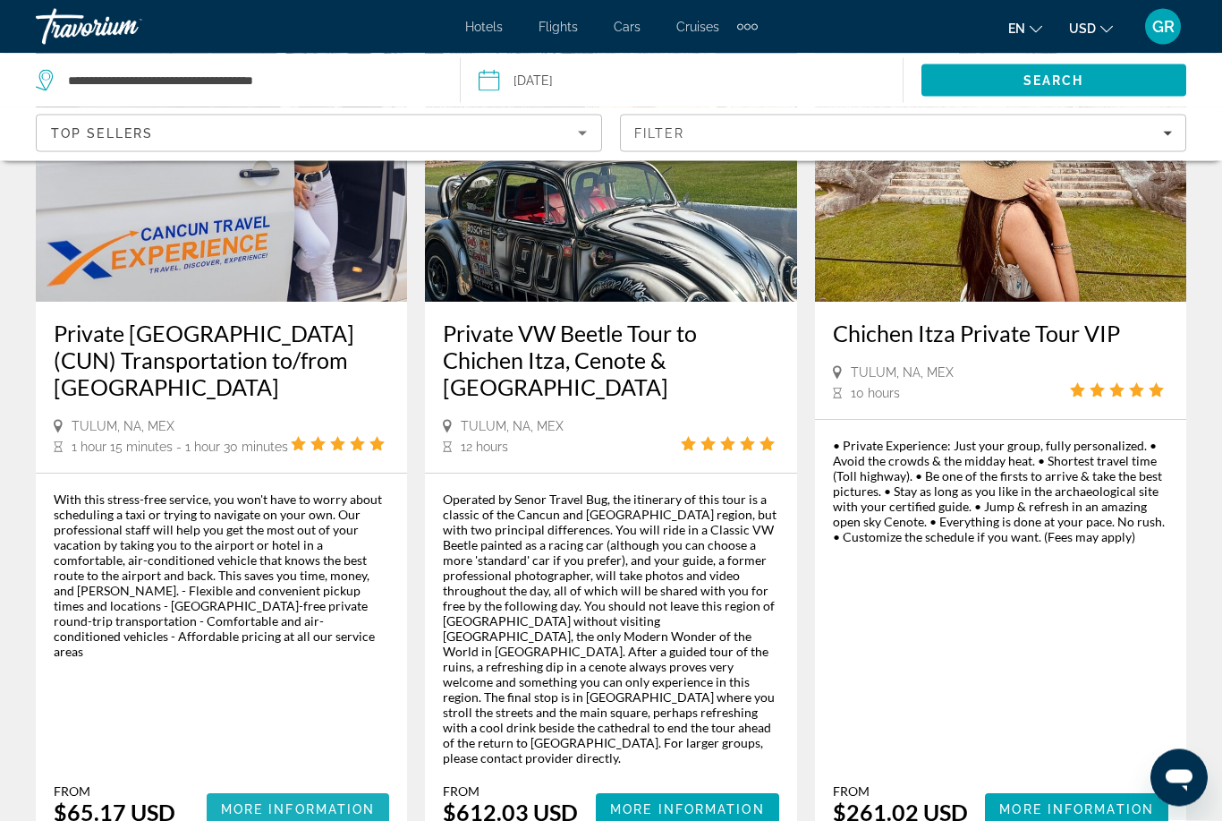
scroll to position [1072, 0]
click at [309, 787] on span "Main content" at bounding box center [298, 808] width 183 height 43
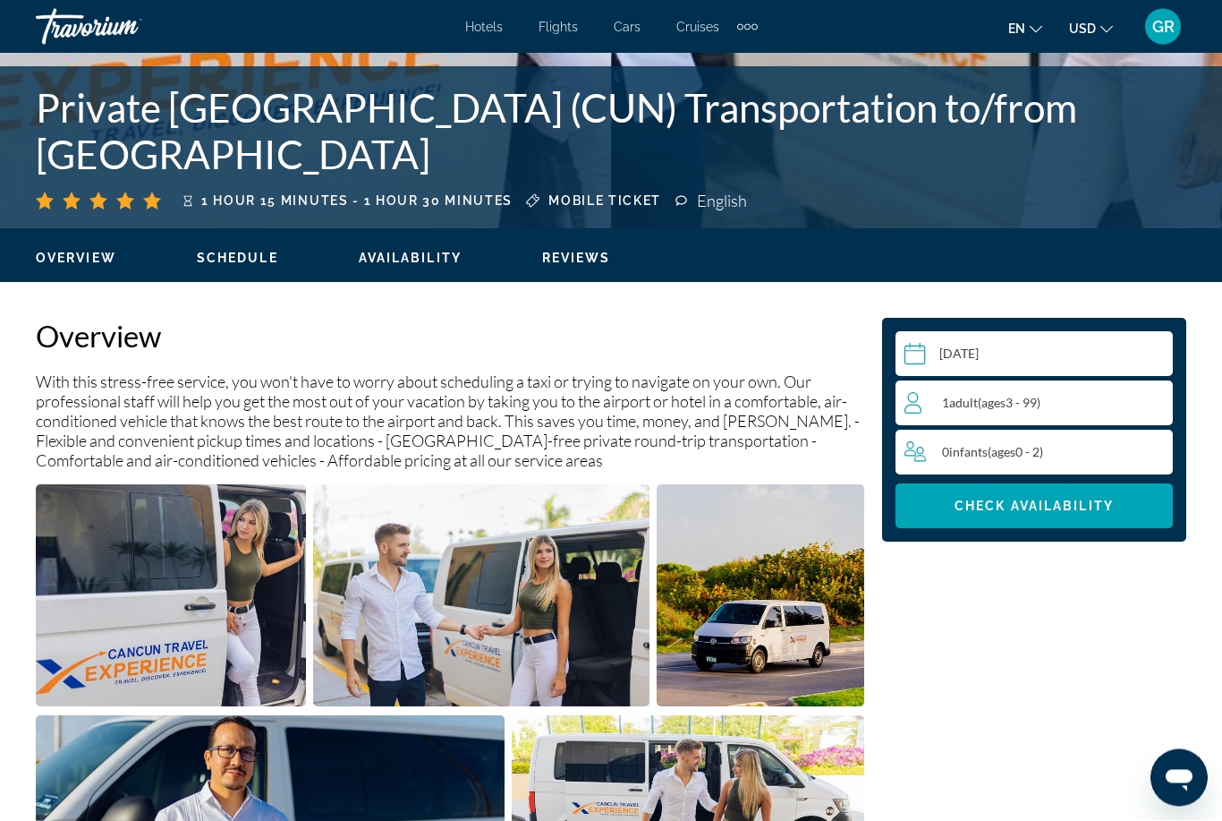
scroll to position [698, 0]
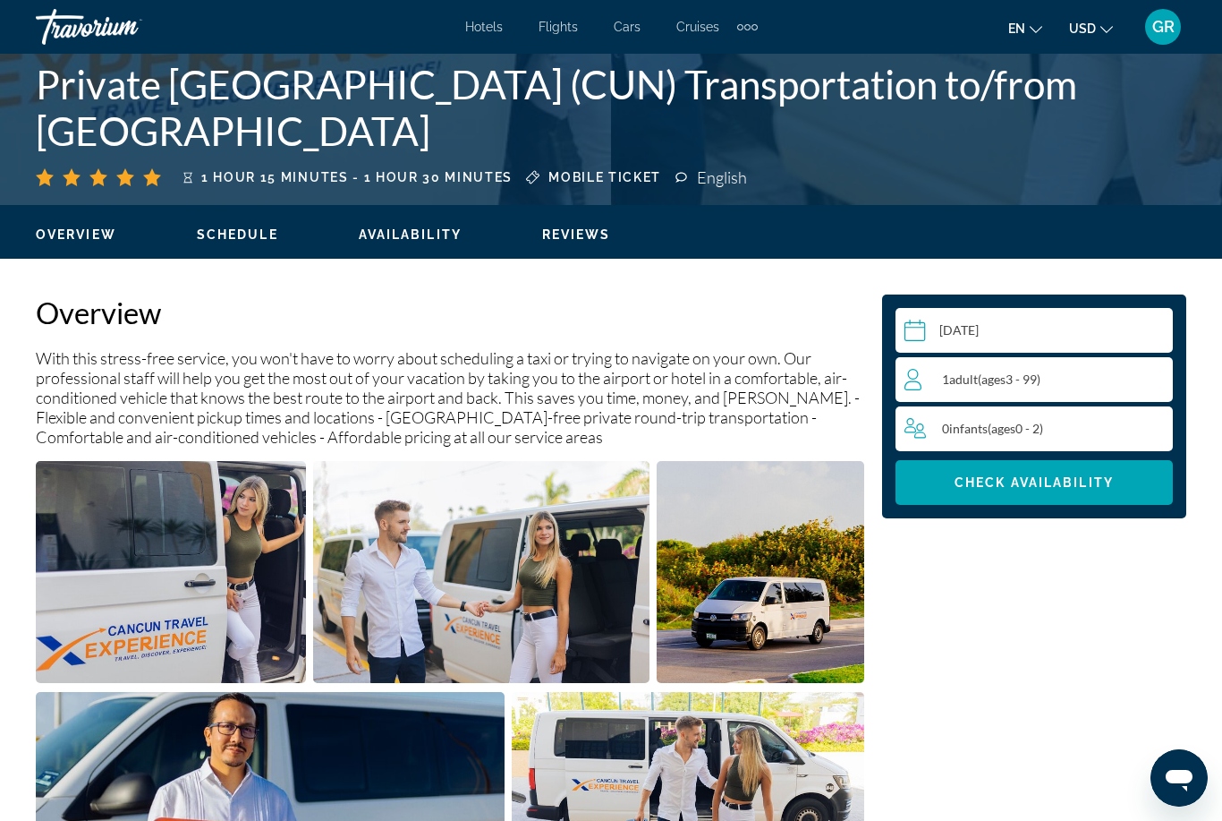
click at [1060, 491] on span "Main content" at bounding box center [1034, 482] width 277 height 43
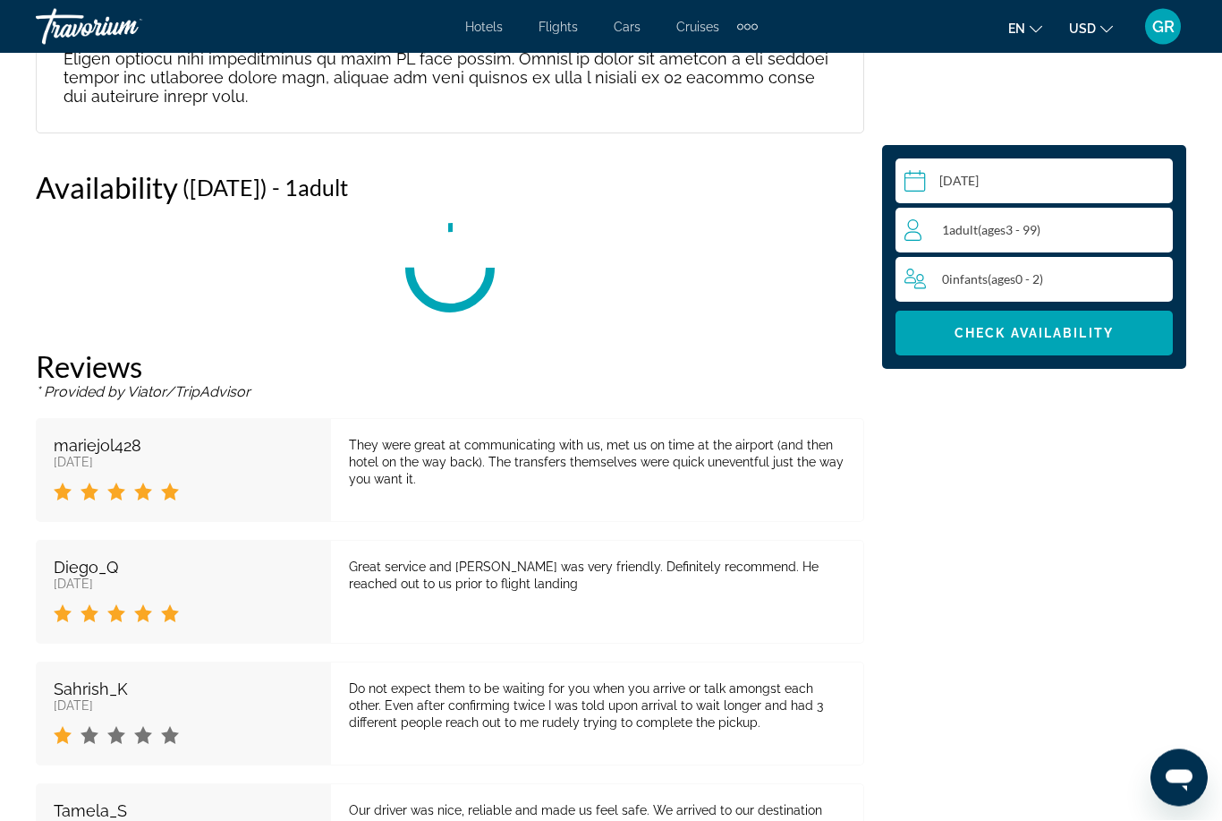
scroll to position [3481, 0]
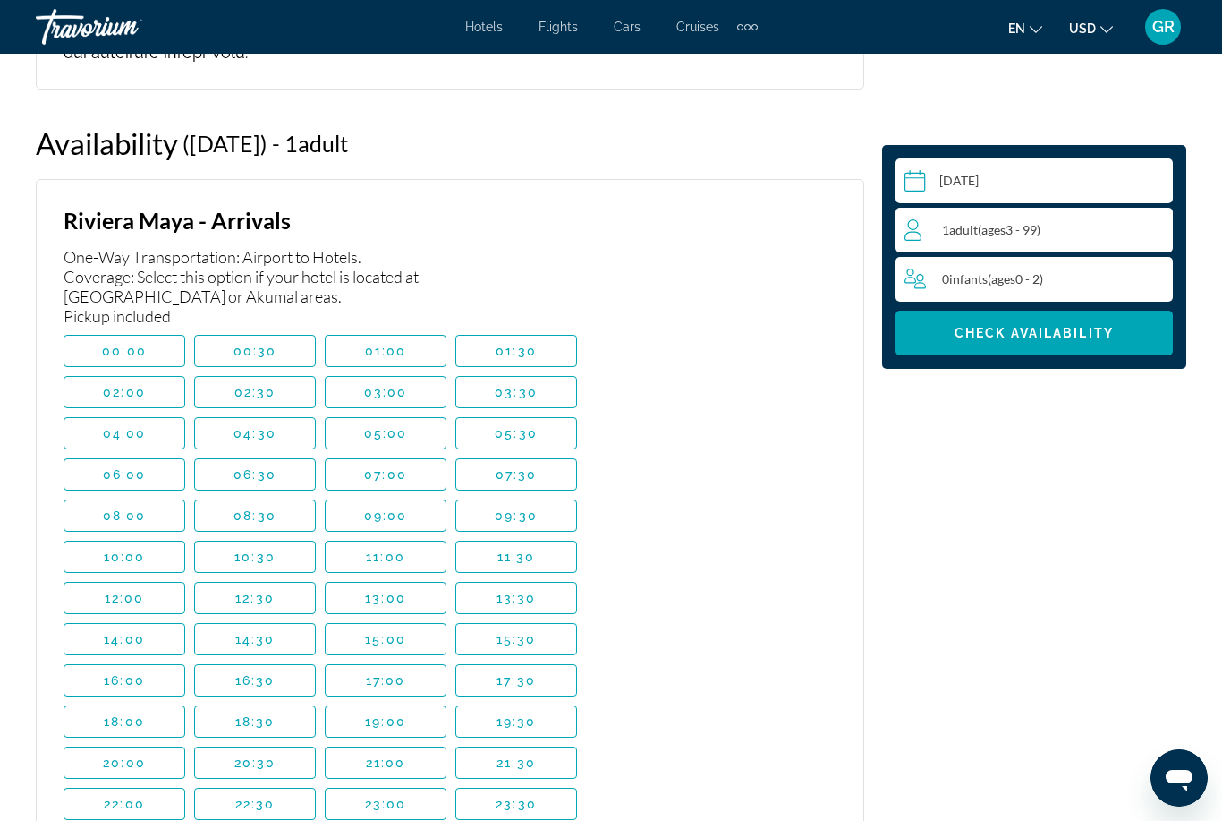
click at [1051, 230] on div "1 Adult Adults ( ages [DEMOGRAPHIC_DATA])" at bounding box center [1039, 229] width 268 height 21
click at [1155, 233] on icon "Increment adults" at bounding box center [1155, 229] width 16 height 16
click at [1055, 328] on span "Check Availability" at bounding box center [1034, 333] width 159 height 14
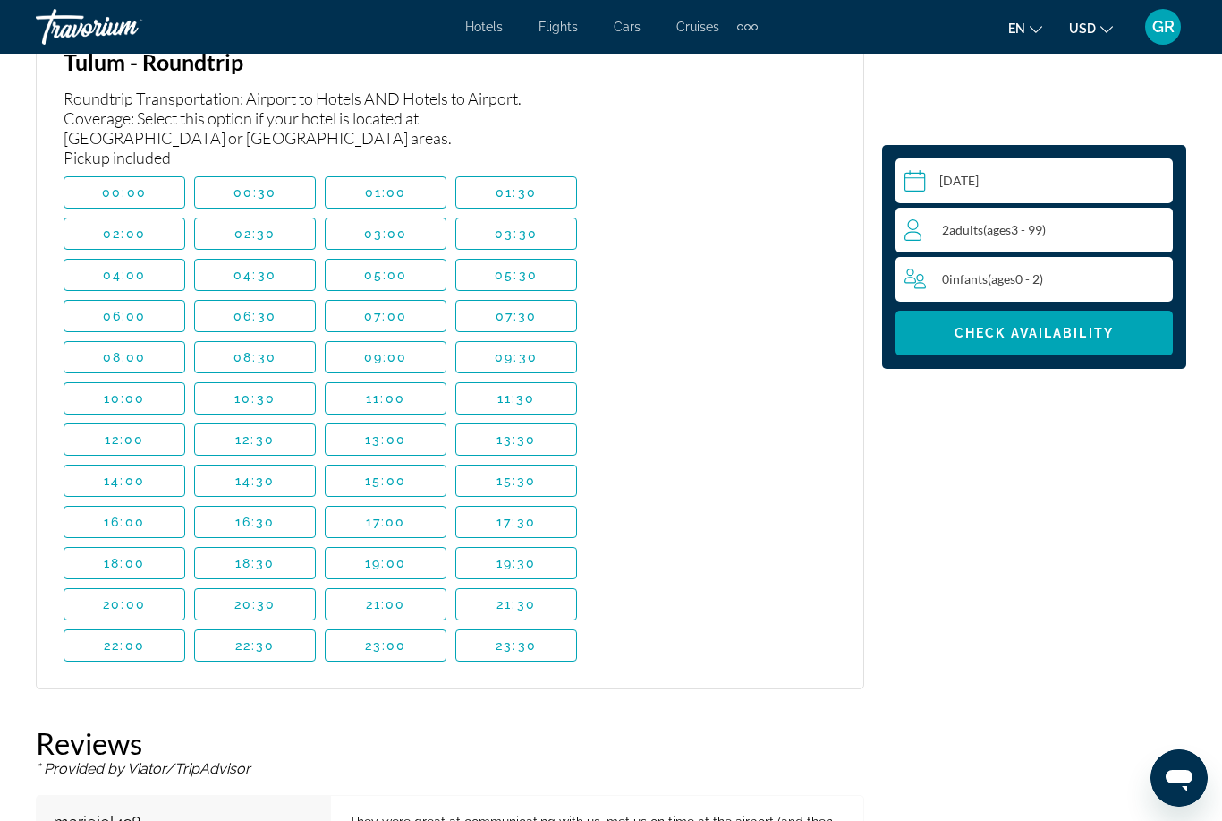
scroll to position [7032, 0]
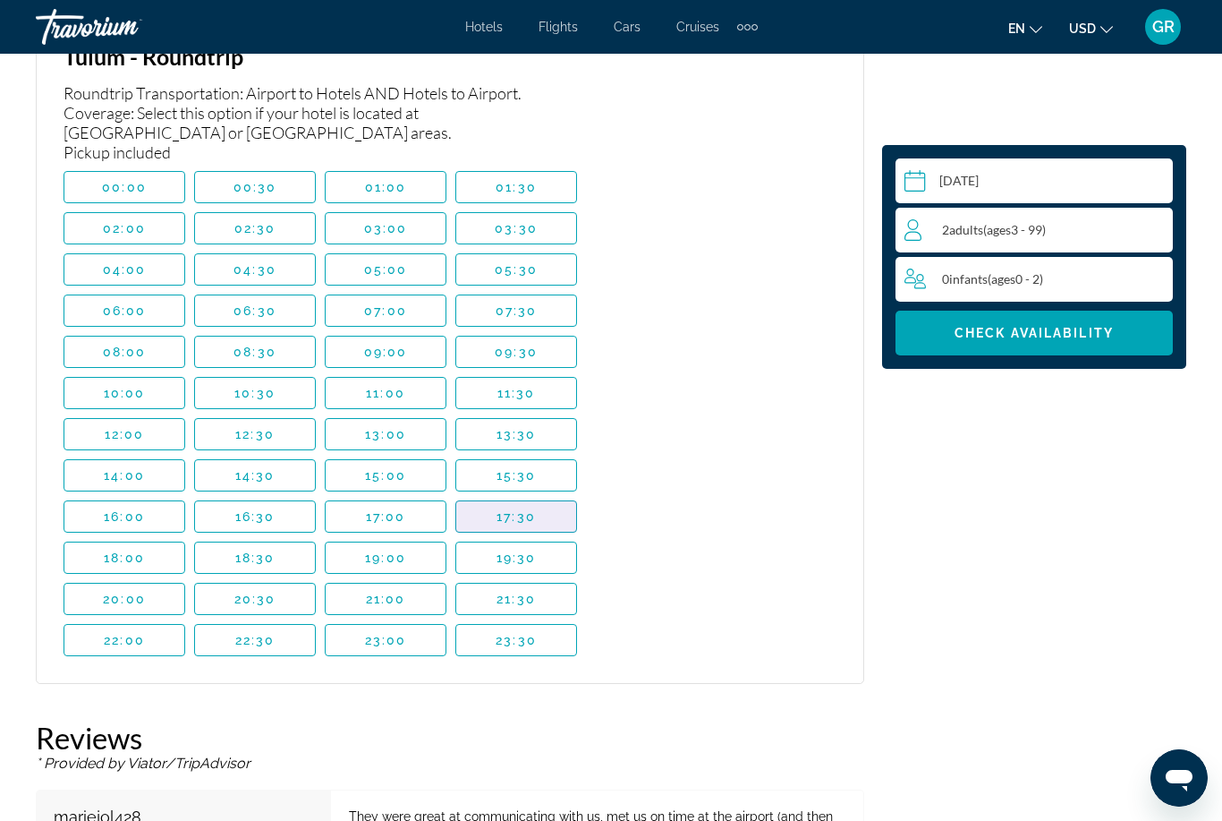
click at [502, 509] on span "17:30" at bounding box center [516, 516] width 39 height 14
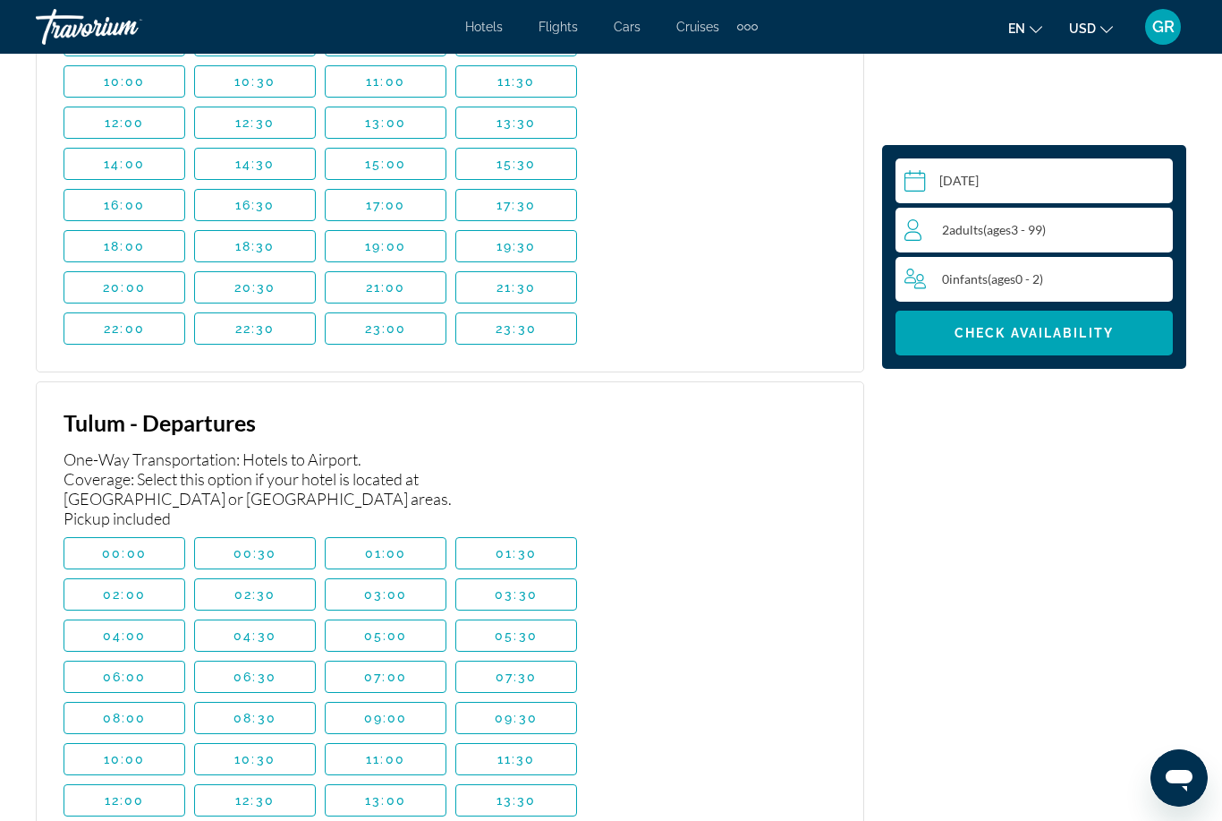
scroll to position [5987, 0]
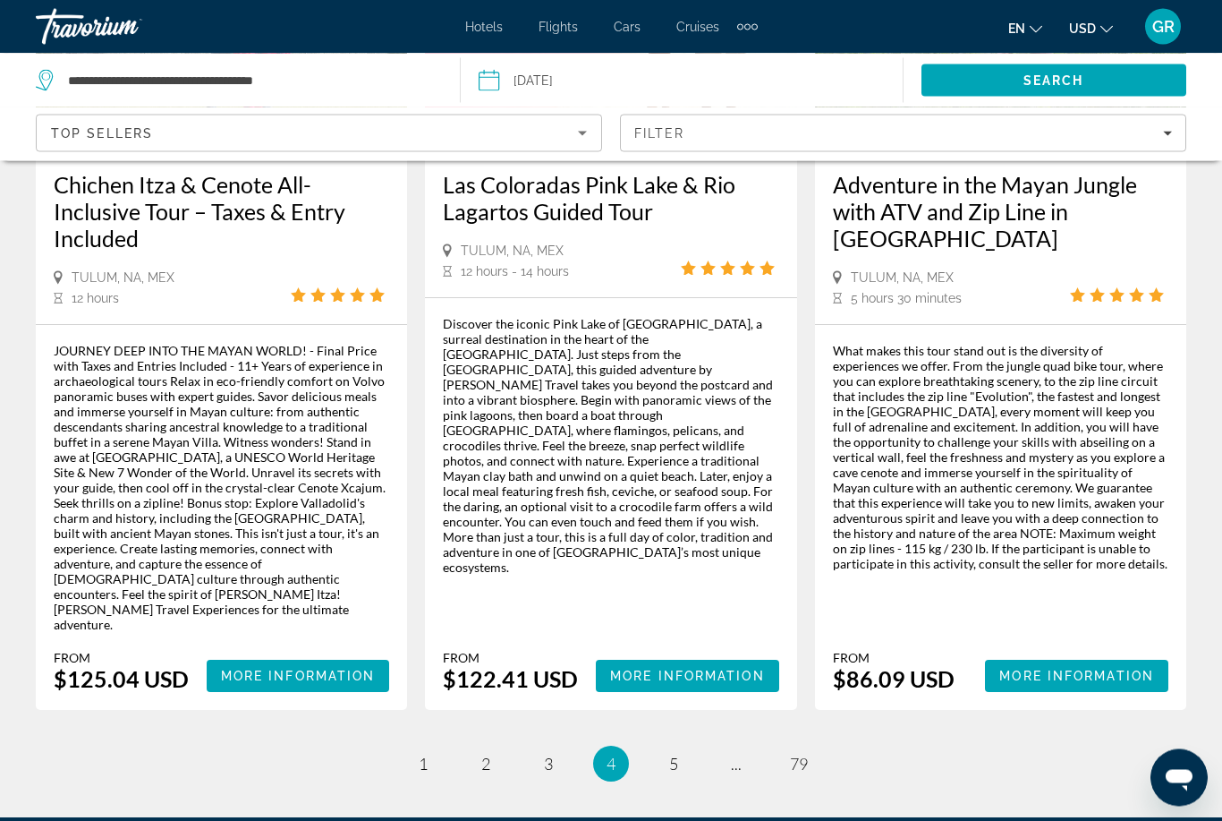
scroll to position [2977, 0]
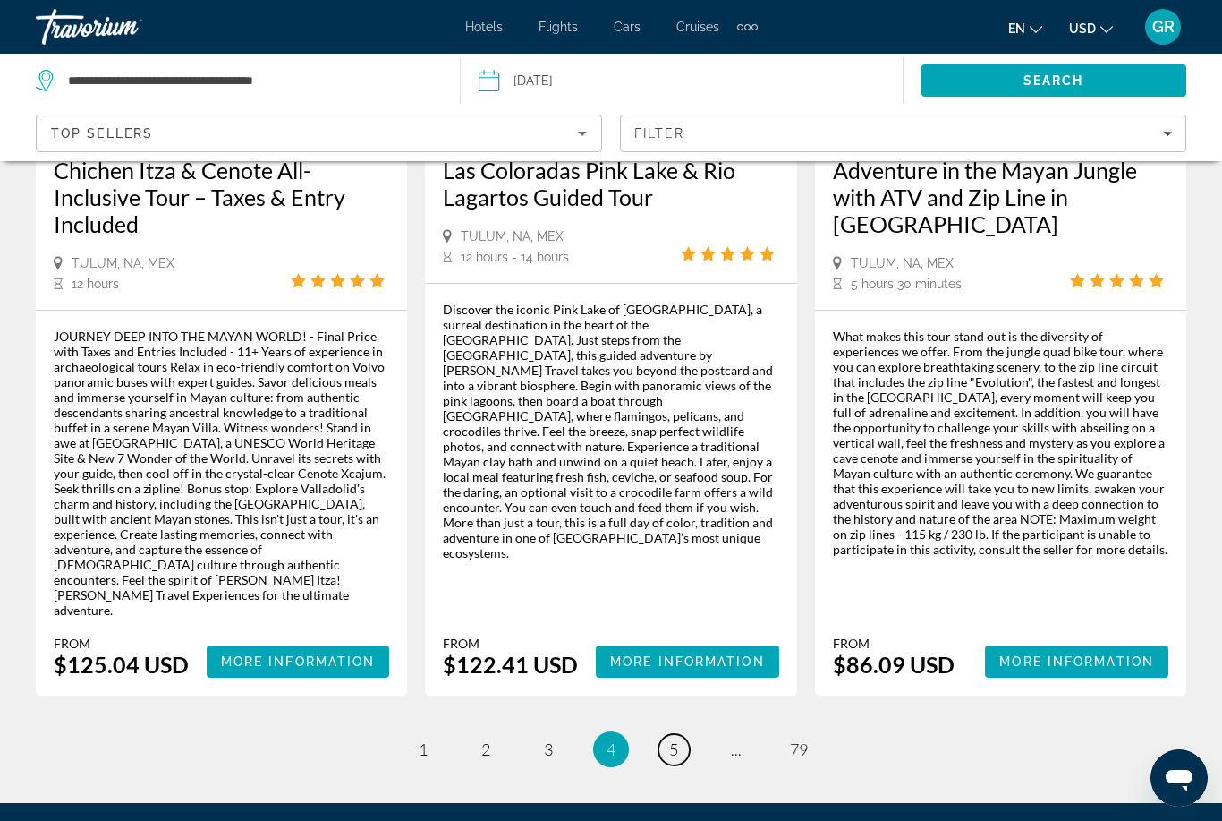
click at [679, 734] on link "page 5" at bounding box center [674, 749] width 31 height 31
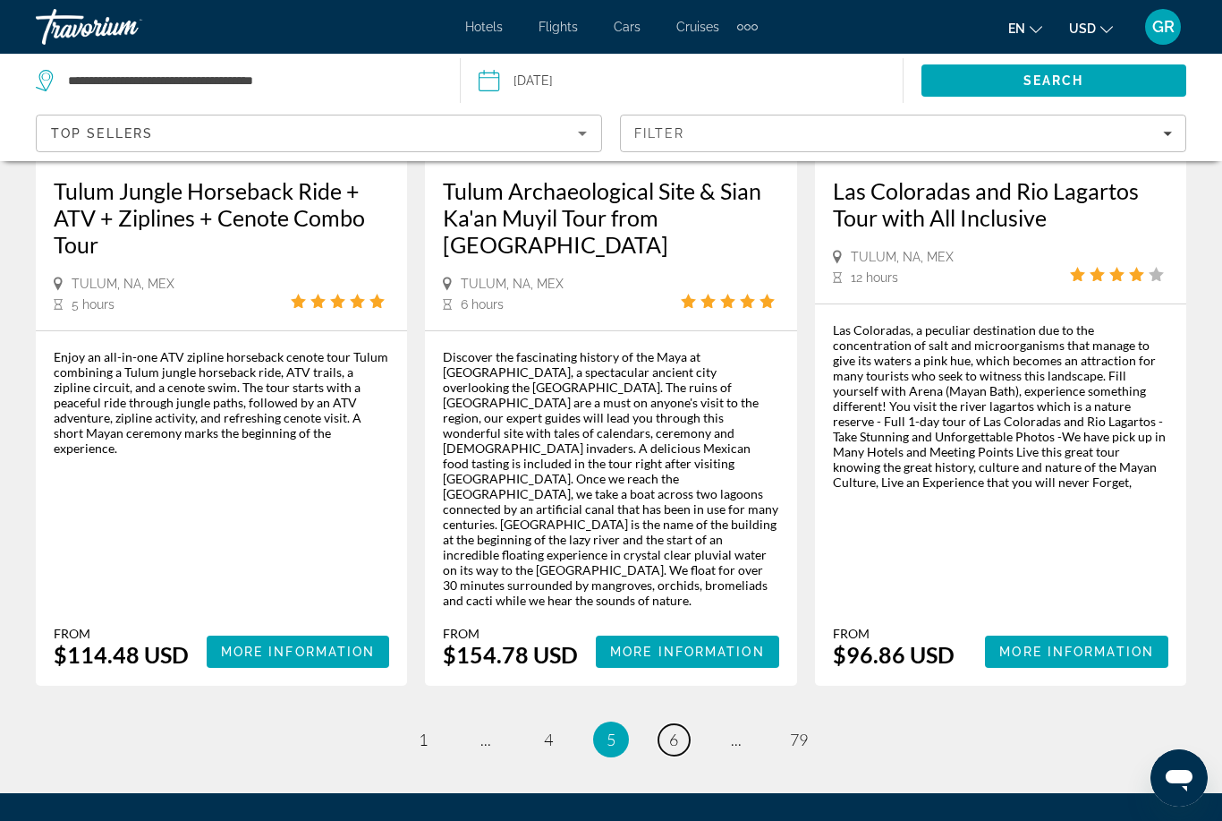
scroll to position [2825, 0]
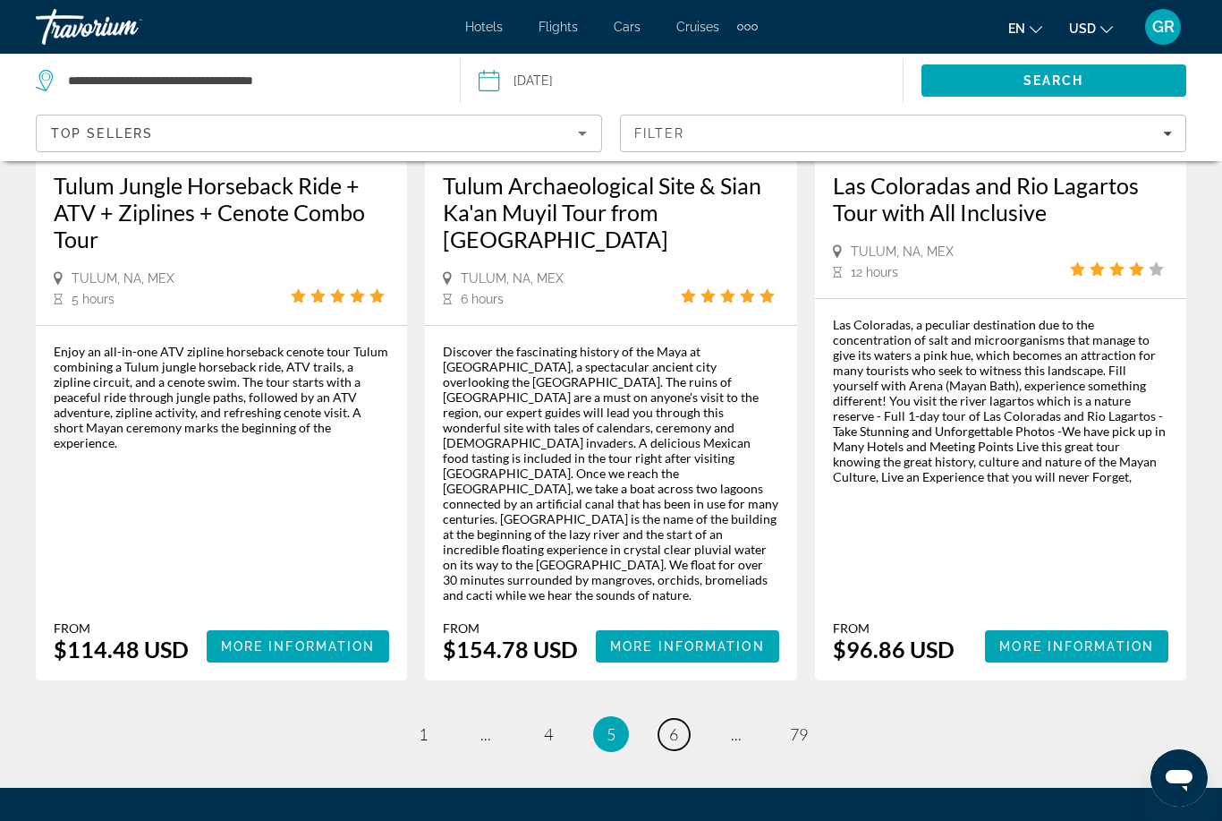
click at [671, 724] on span "6" at bounding box center [673, 734] width 9 height 20
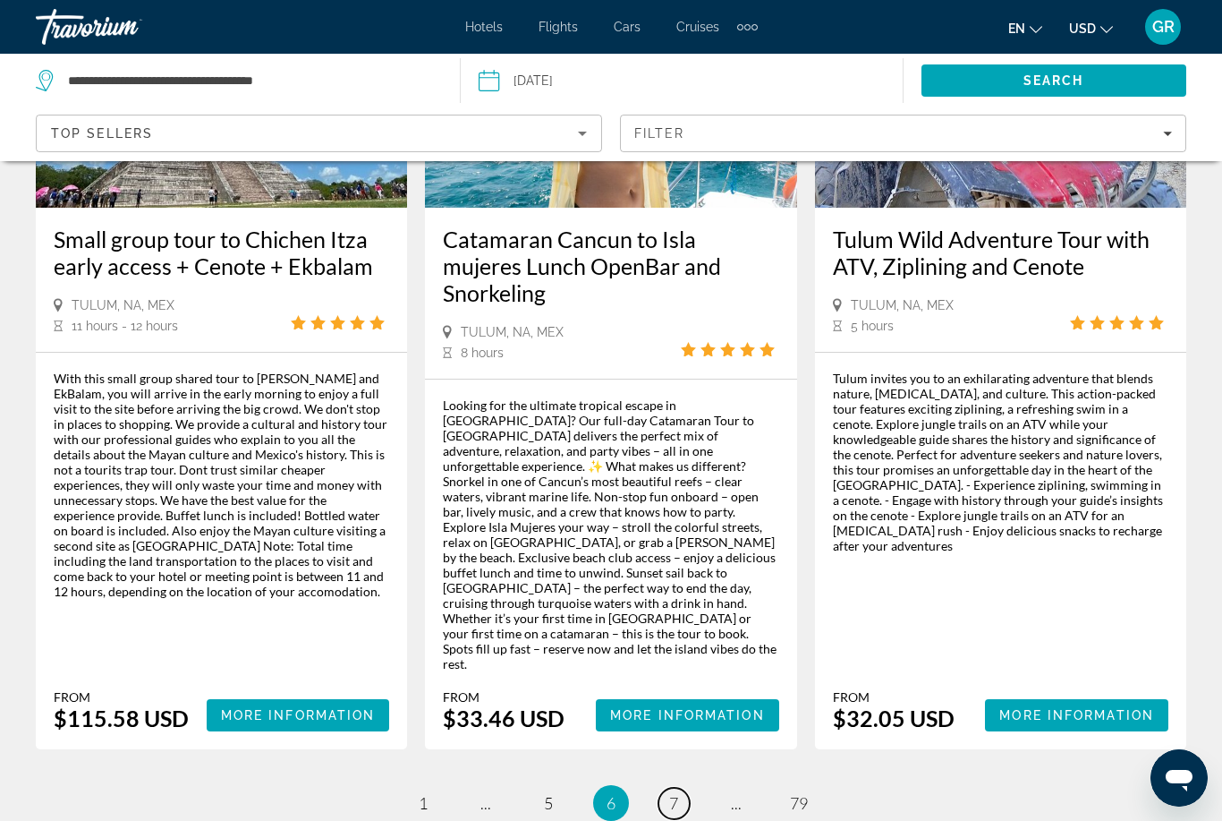
scroll to position [2932, 0]
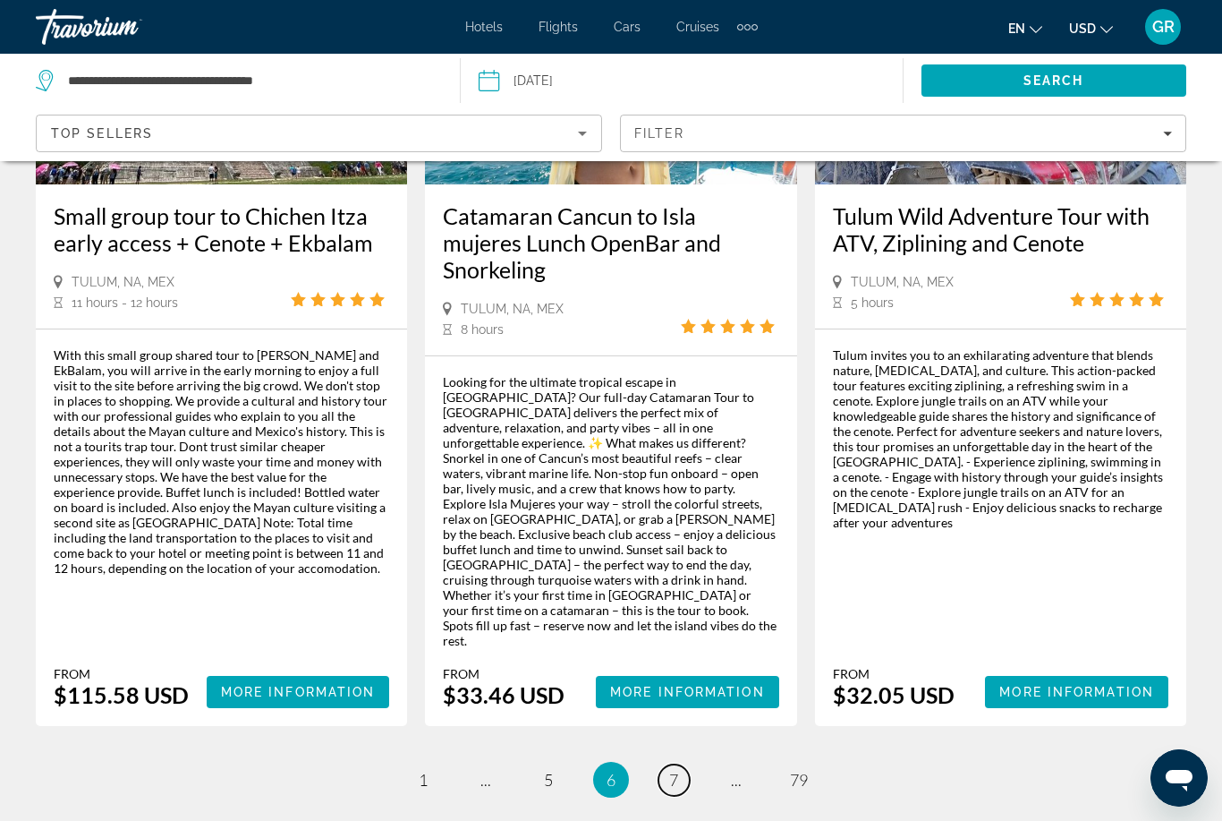
click at [682, 764] on link "page 7" at bounding box center [674, 779] width 31 height 31
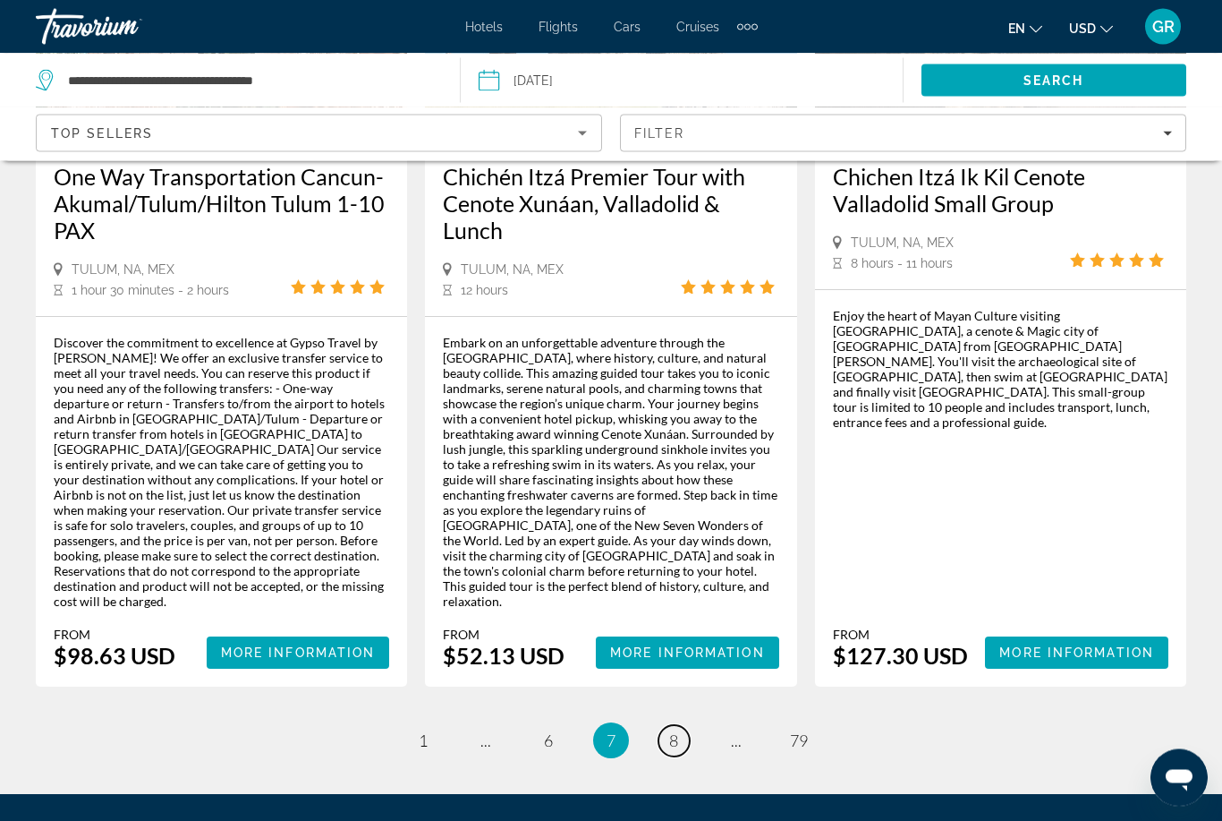
scroll to position [2914, 0]
click at [677, 725] on link "page 8" at bounding box center [674, 740] width 31 height 31
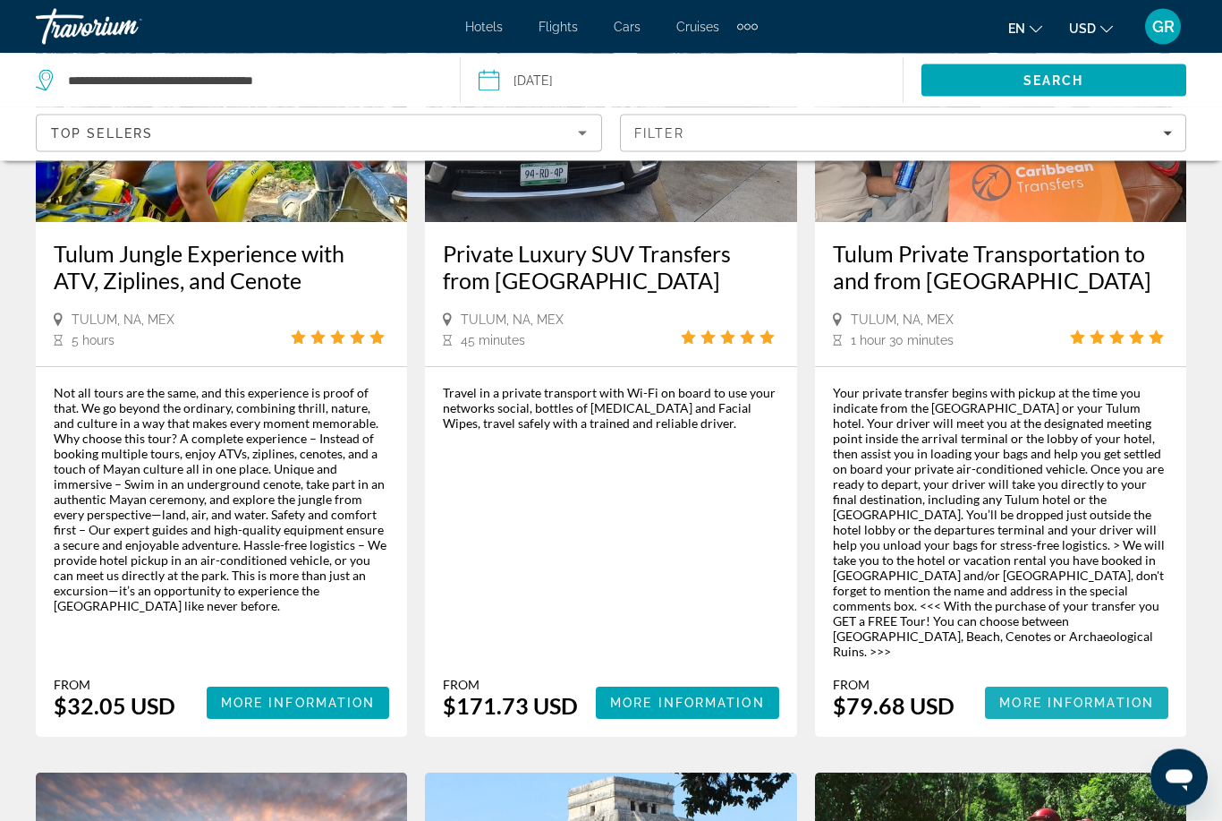
scroll to position [1091, 0]
click at [1065, 695] on span "More Information" at bounding box center [1077, 702] width 155 height 14
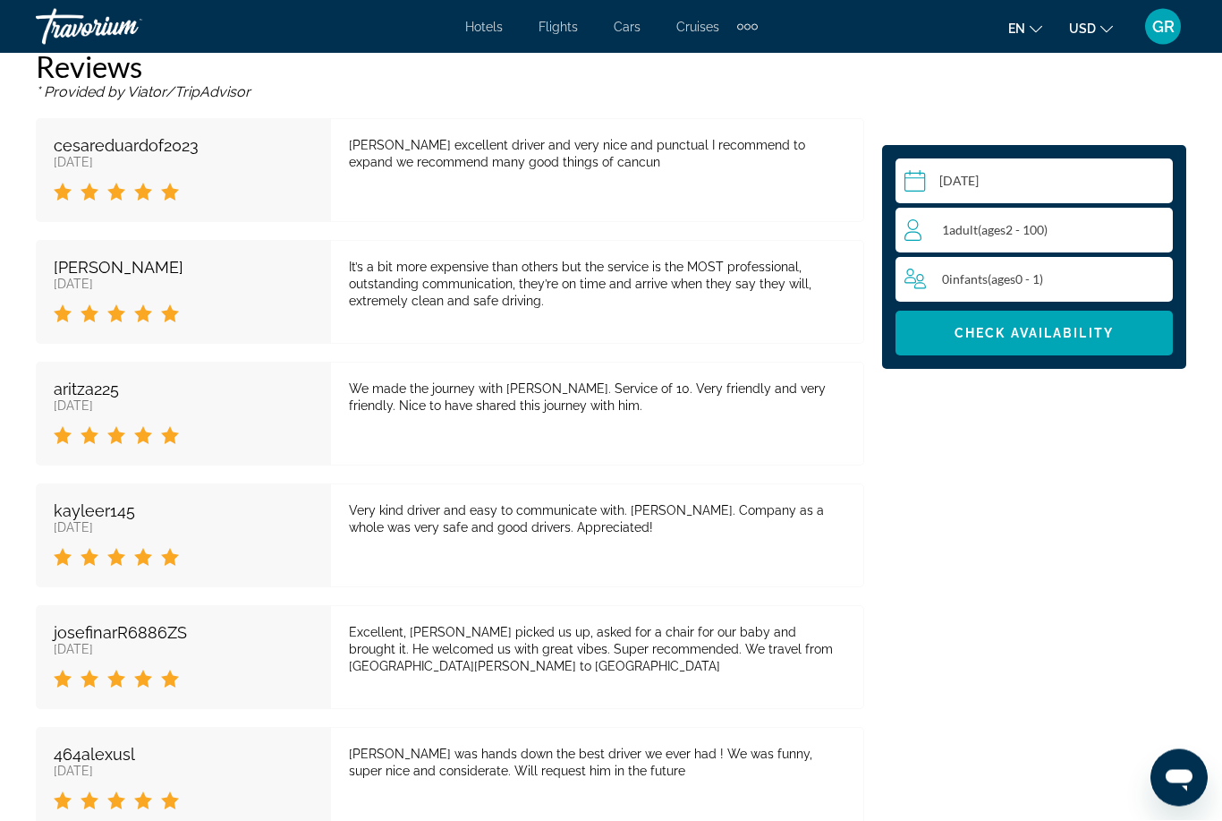
scroll to position [3450, 0]
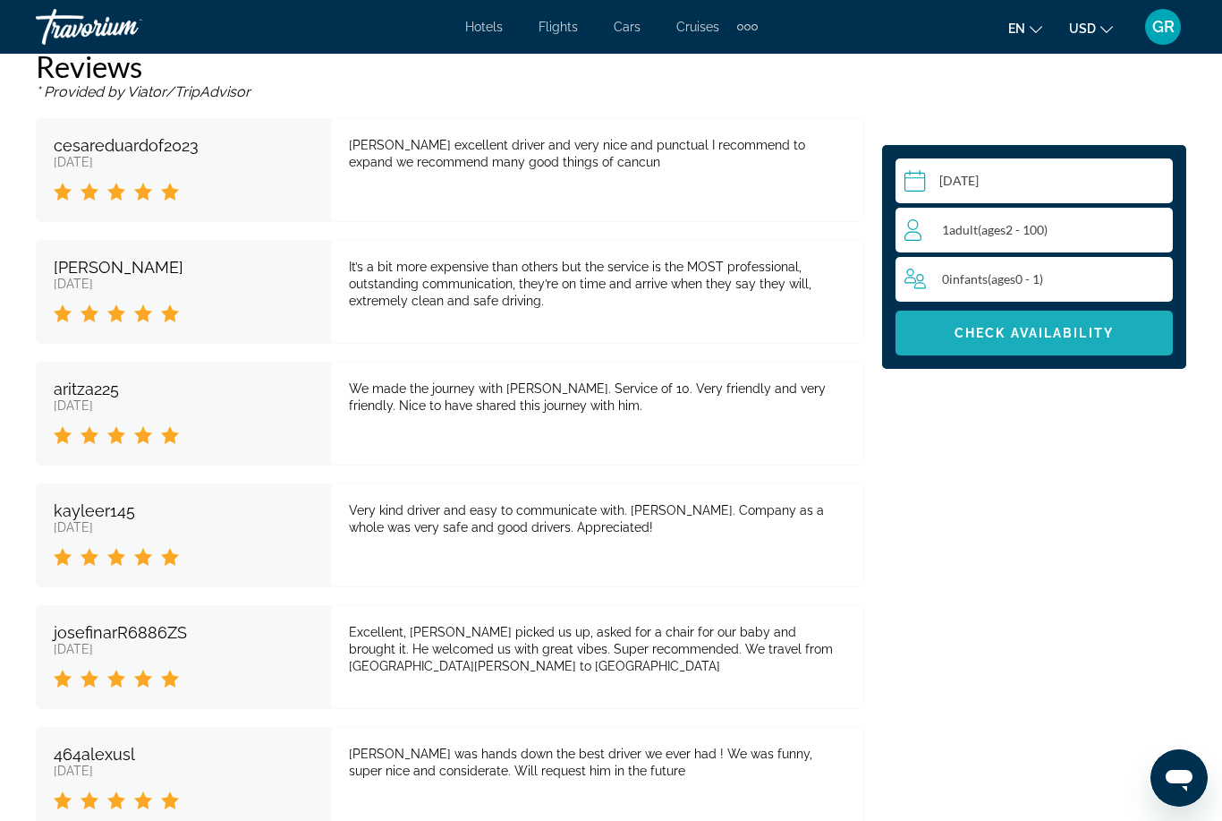
click at [1001, 349] on span "Main content" at bounding box center [1034, 332] width 277 height 43
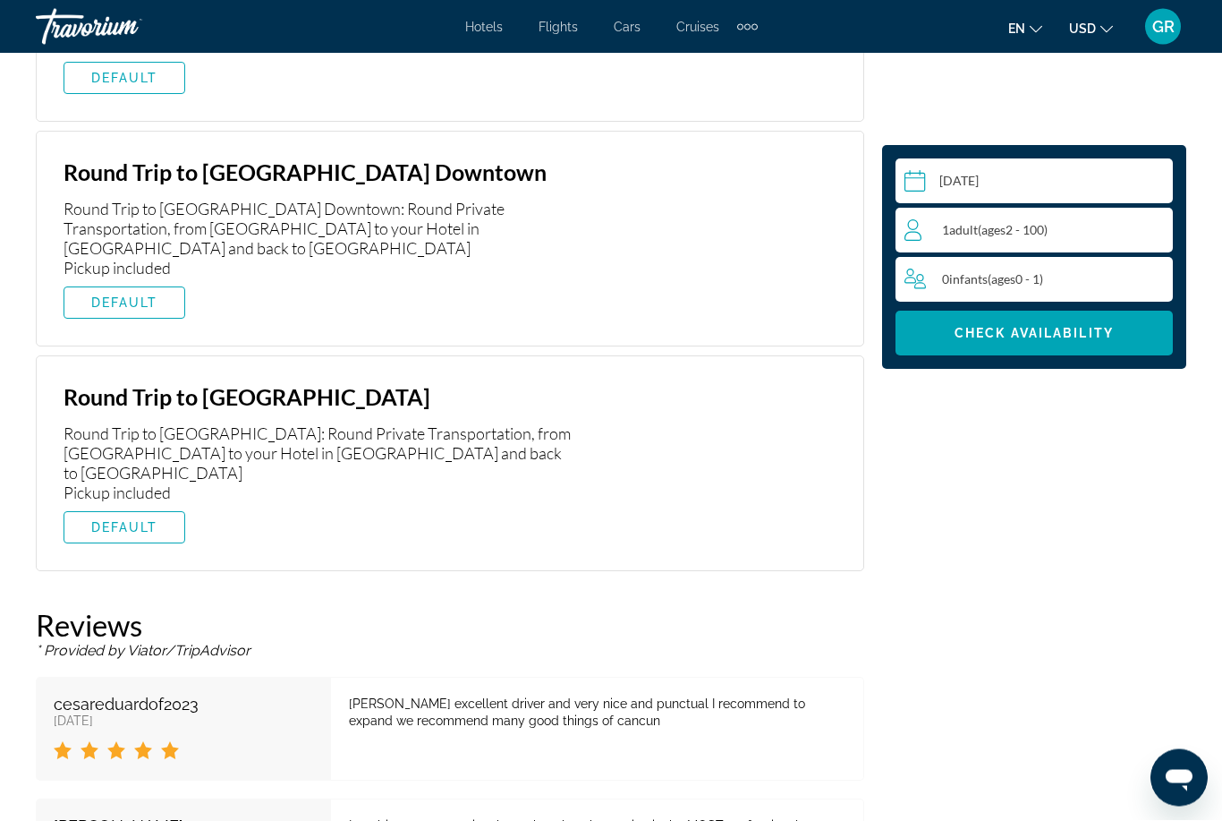
scroll to position [4210, 0]
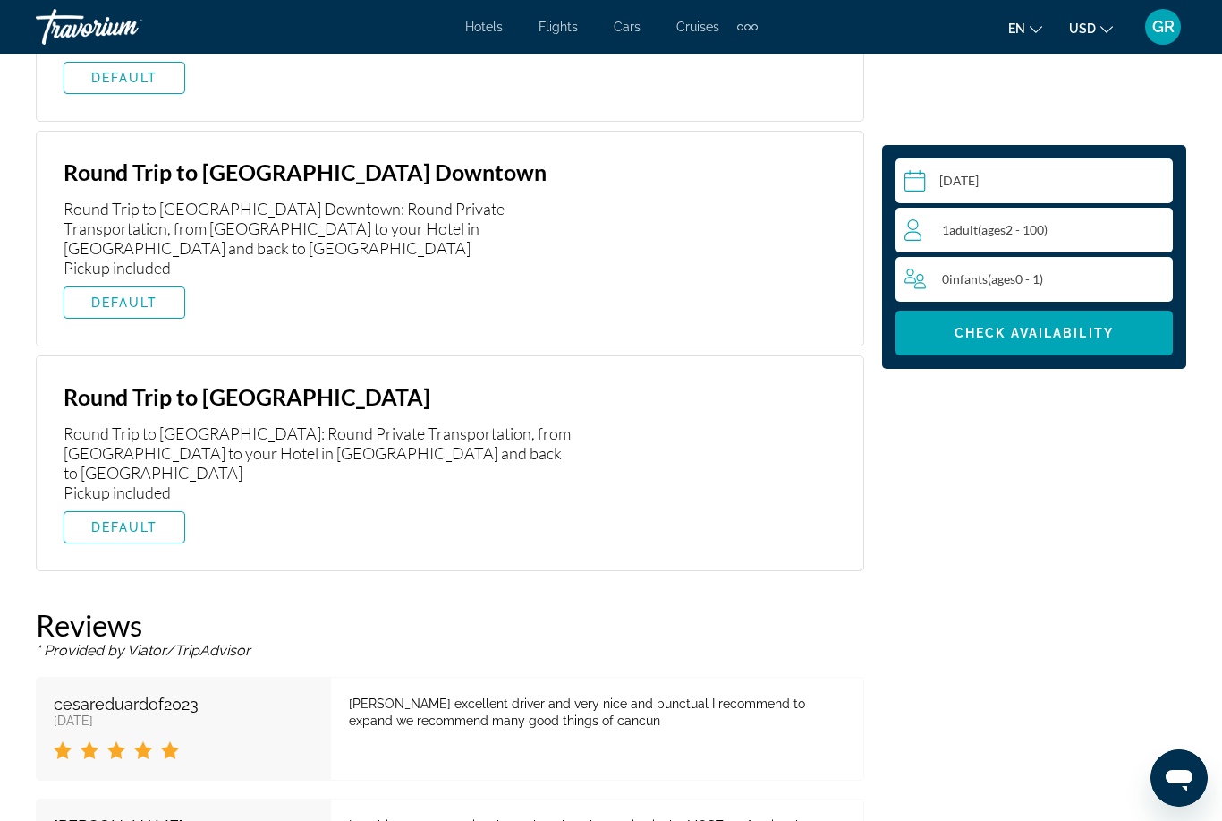
click at [149, 506] on span "Main content" at bounding box center [124, 527] width 120 height 43
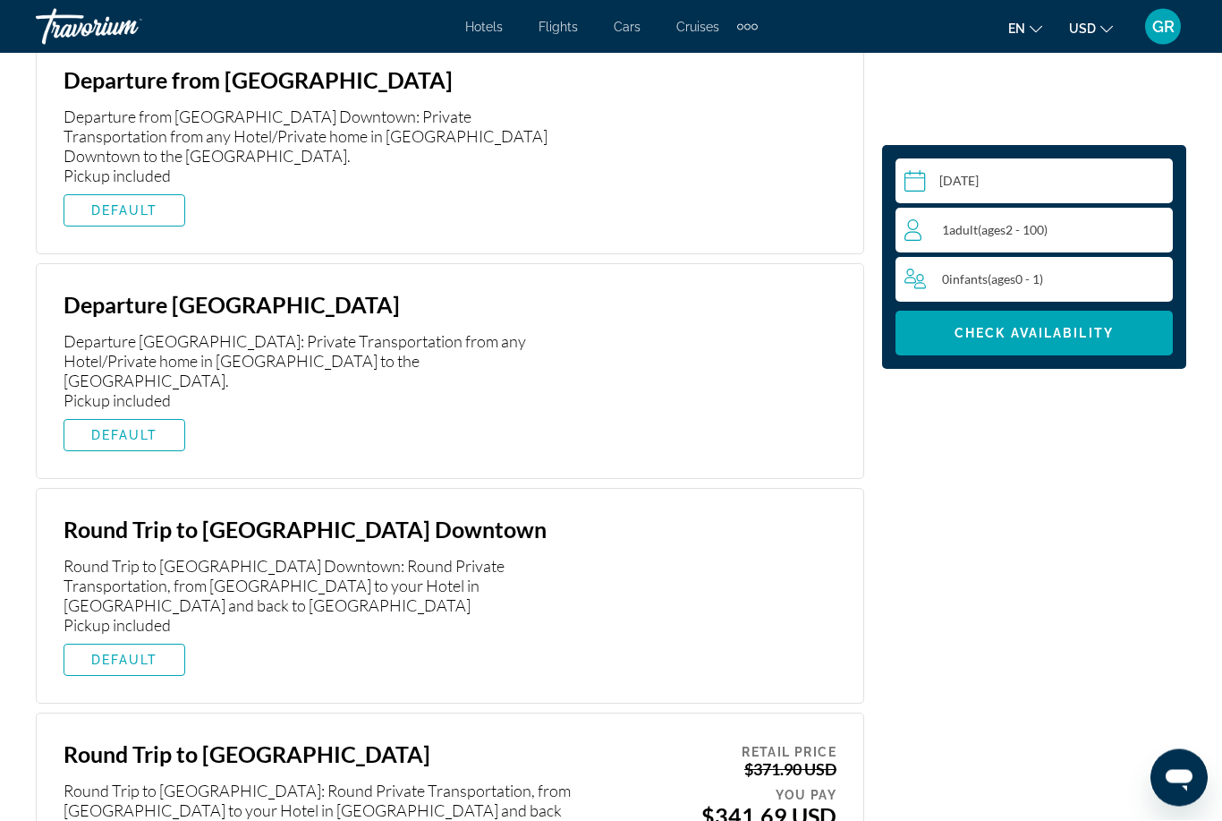
scroll to position [3703, 0]
